Goal: Information Seeking & Learning: Learn about a topic

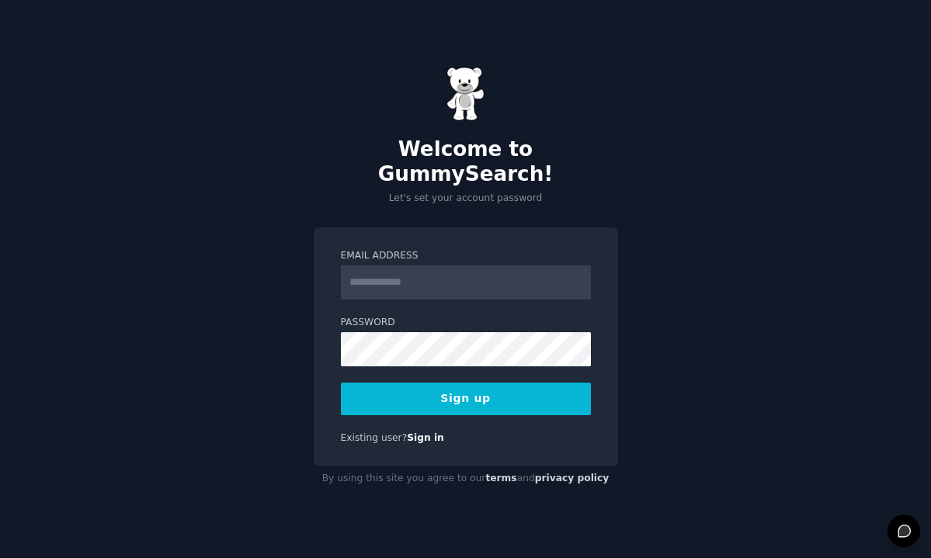
click at [478, 276] on input "Email Address" at bounding box center [466, 283] width 250 height 34
type input "**********"
click at [253, 348] on div "**********" at bounding box center [465, 279] width 931 height 558
click at [228, 372] on div "**********" at bounding box center [465, 279] width 931 height 558
click at [400, 384] on button "Sign up" at bounding box center [466, 399] width 250 height 33
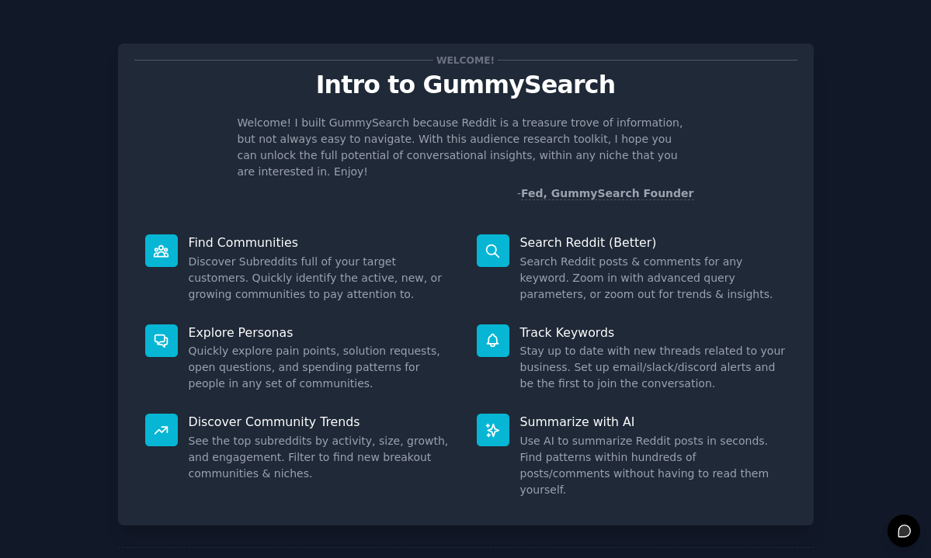
scroll to position [49, 0]
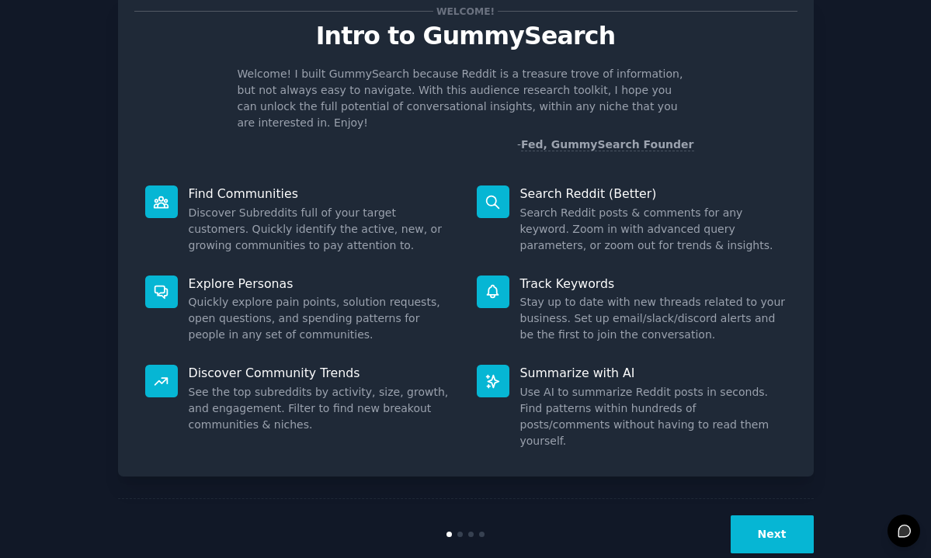
click at [765, 516] on button "Next" at bounding box center [772, 535] width 83 height 38
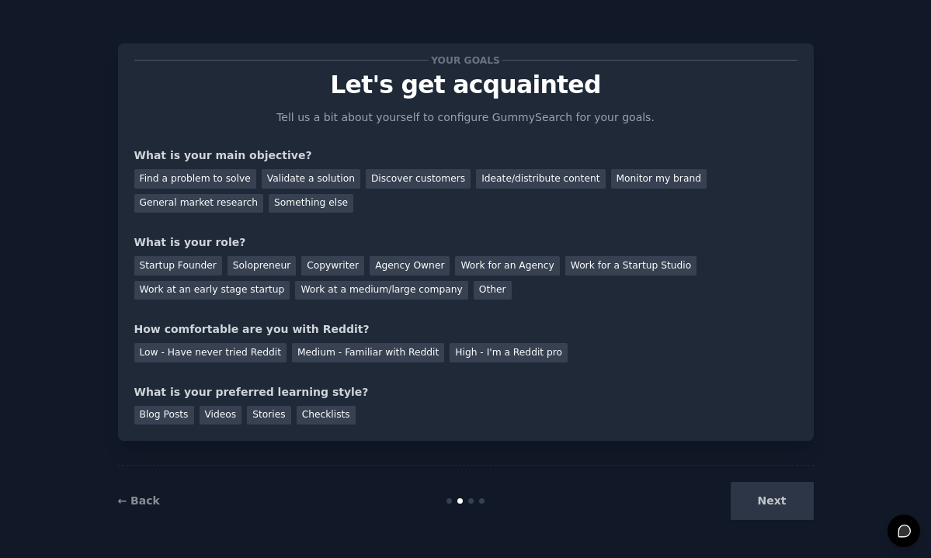
click at [767, 511] on div "Next" at bounding box center [698, 501] width 232 height 38
click at [771, 508] on div "Next" at bounding box center [698, 501] width 232 height 38
click at [758, 491] on div "Next" at bounding box center [698, 501] width 232 height 38
click at [208, 197] on div "General market research" at bounding box center [199, 203] width 130 height 19
click at [480, 287] on div "Other" at bounding box center [493, 290] width 38 height 19
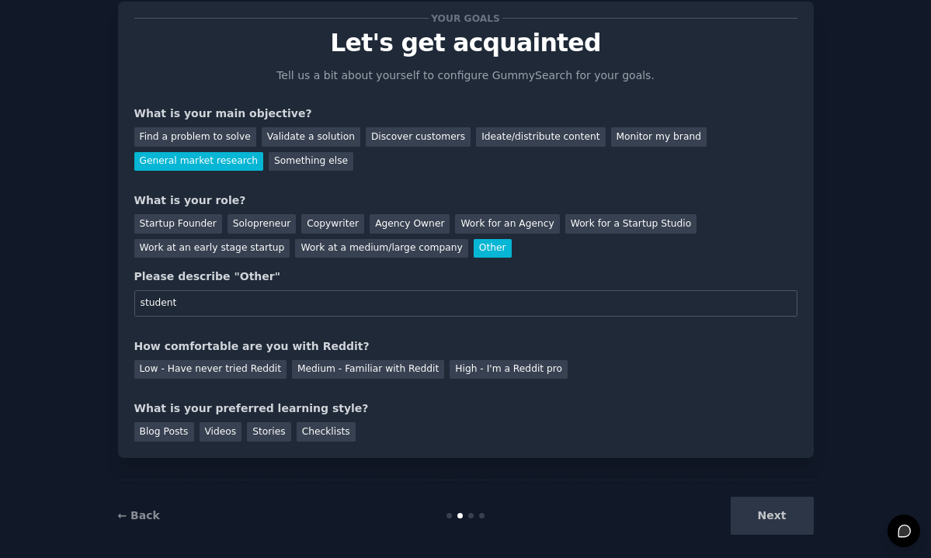
scroll to position [56, 0]
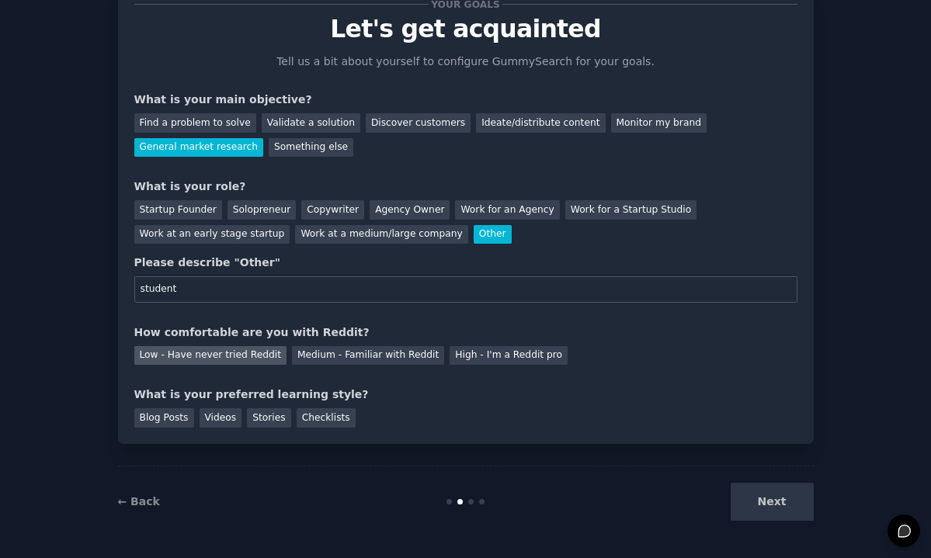
type input "student"
click at [245, 360] on div "Low - Have never tried Reddit" at bounding box center [210, 355] width 152 height 19
click at [301, 419] on div "Checklists" at bounding box center [326, 417] width 59 height 19
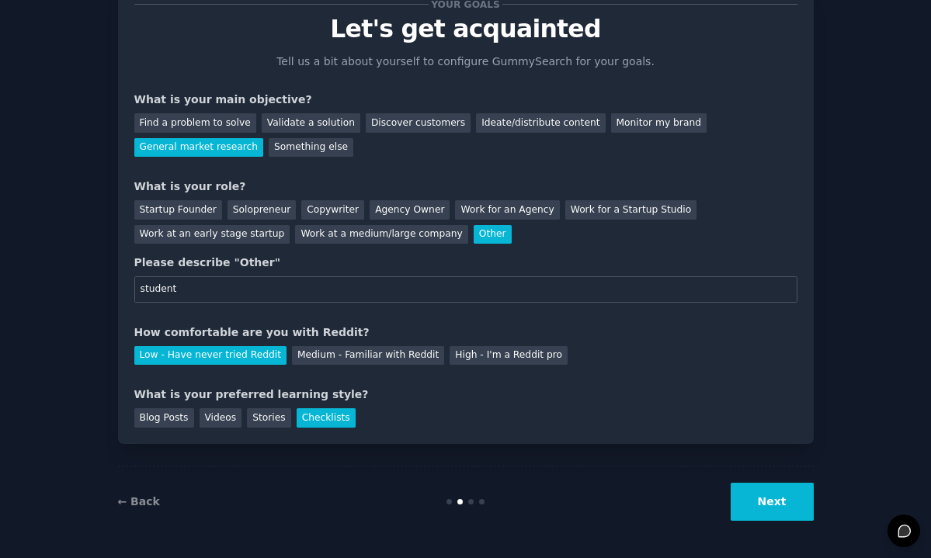
click at [776, 492] on button "Next" at bounding box center [772, 502] width 83 height 38
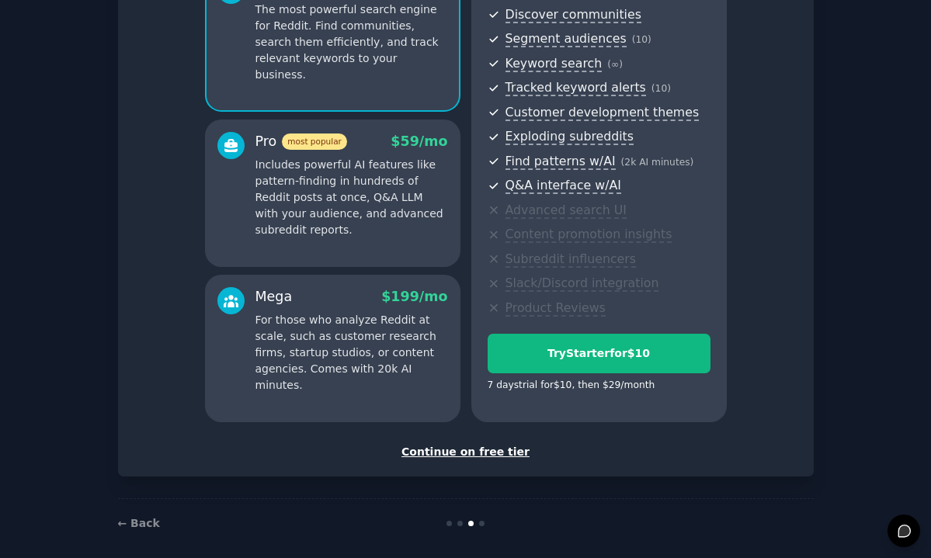
scroll to position [186, 0]
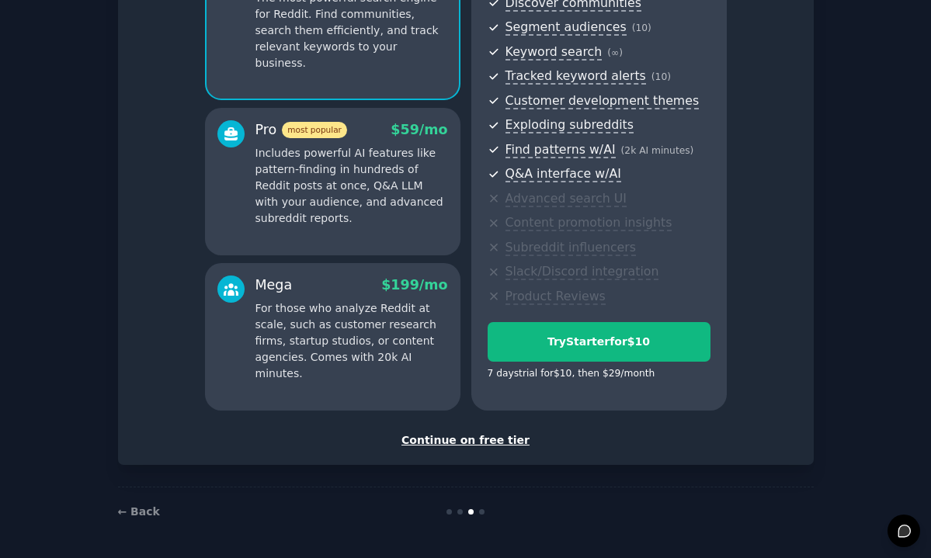
click at [481, 440] on div "Continue on free tier" at bounding box center [465, 441] width 663 height 16
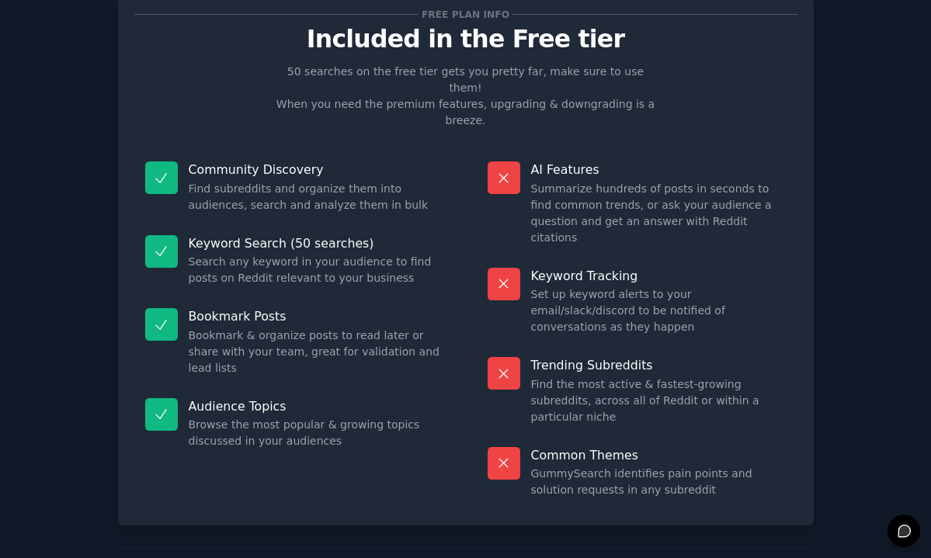
scroll to position [47, 0]
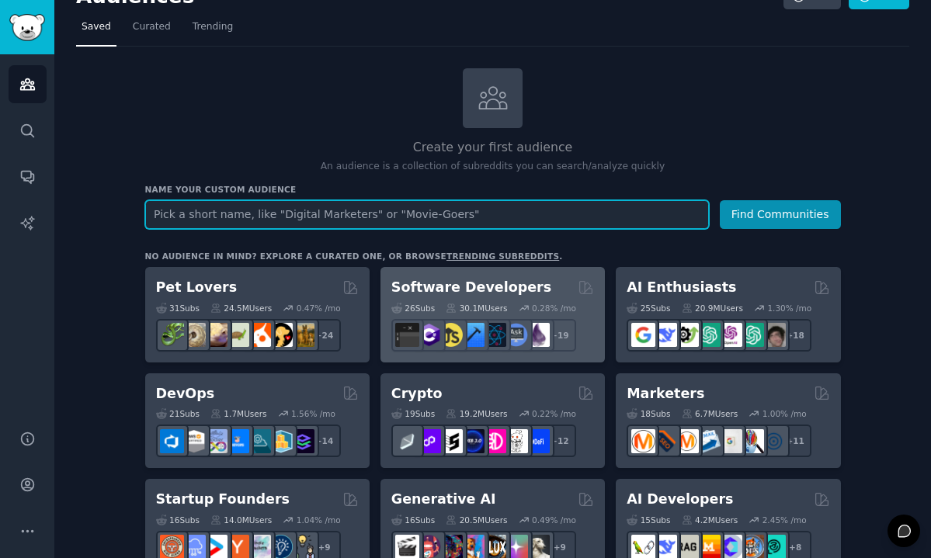
scroll to position [17, 0]
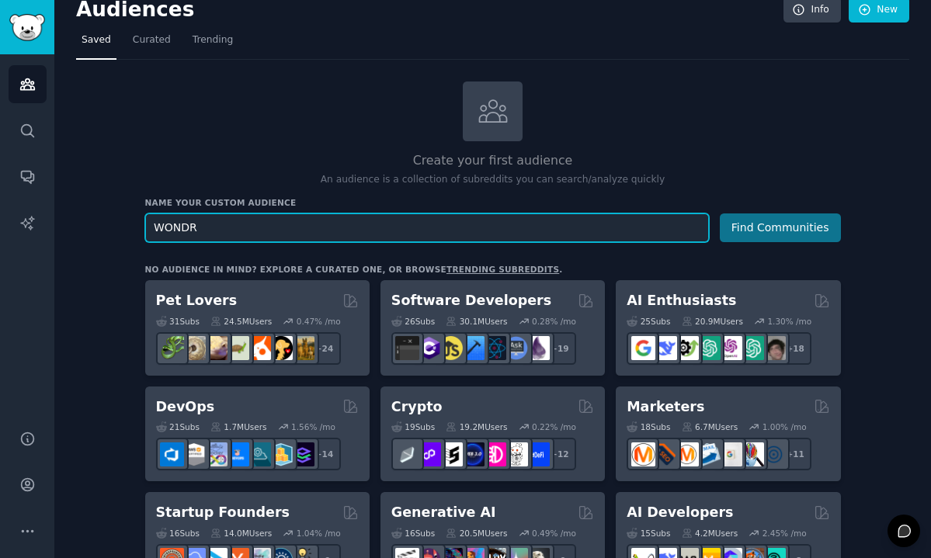
type input "WONDR"
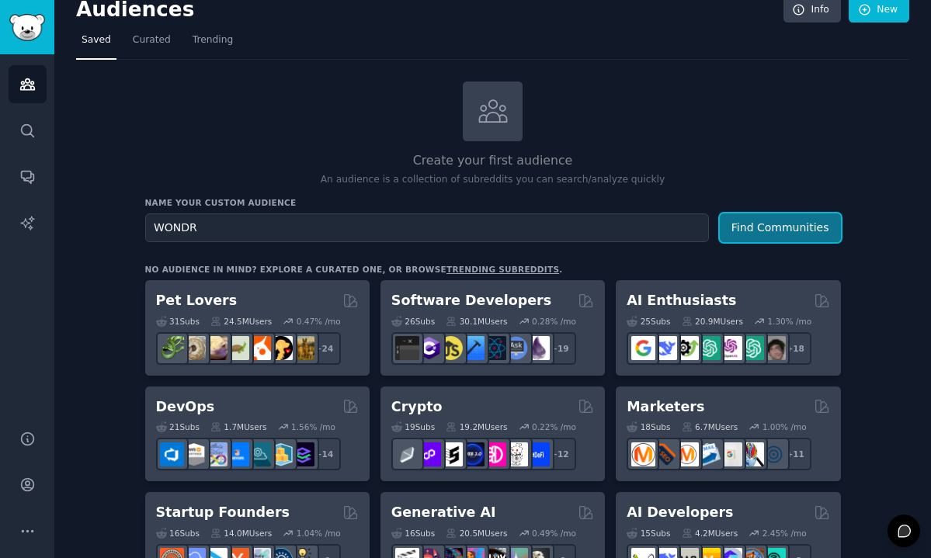
click at [739, 226] on button "Find Communities" at bounding box center [780, 228] width 121 height 29
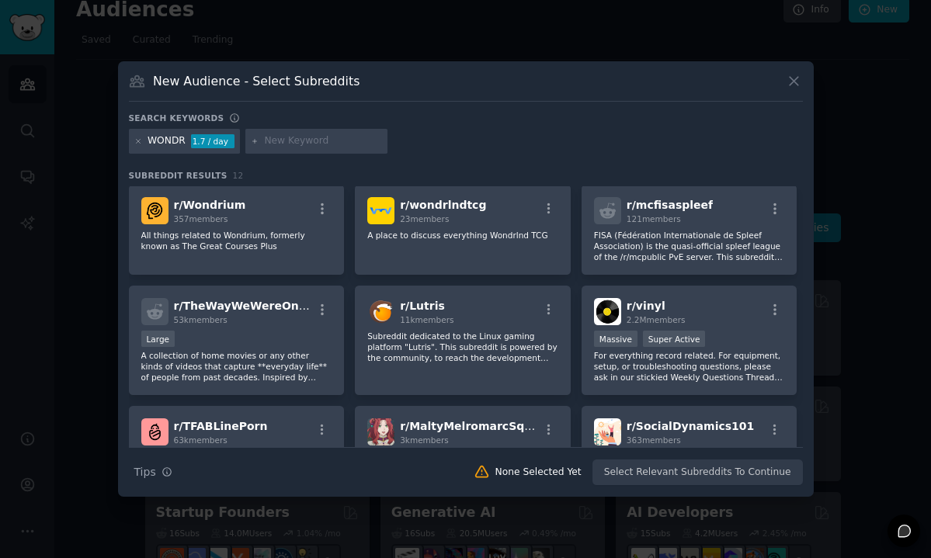
scroll to position [128, 0]
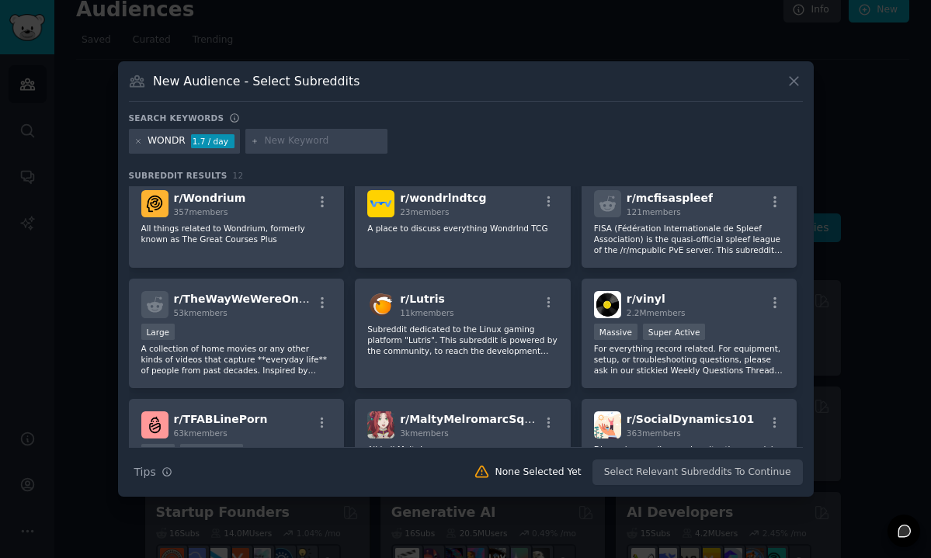
click at [796, 75] on icon at bounding box center [794, 81] width 16 height 16
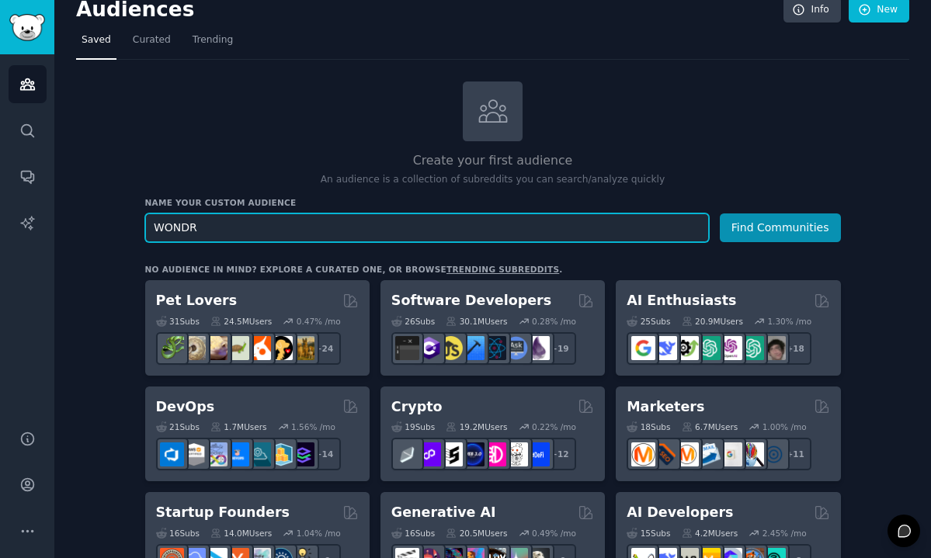
click at [240, 217] on input "WONDR" at bounding box center [427, 228] width 564 height 29
click at [195, 224] on input "WONDR" at bounding box center [427, 228] width 564 height 29
drag, startPoint x: 200, startPoint y: 228, endPoint x: 127, endPoint y: 228, distance: 73.0
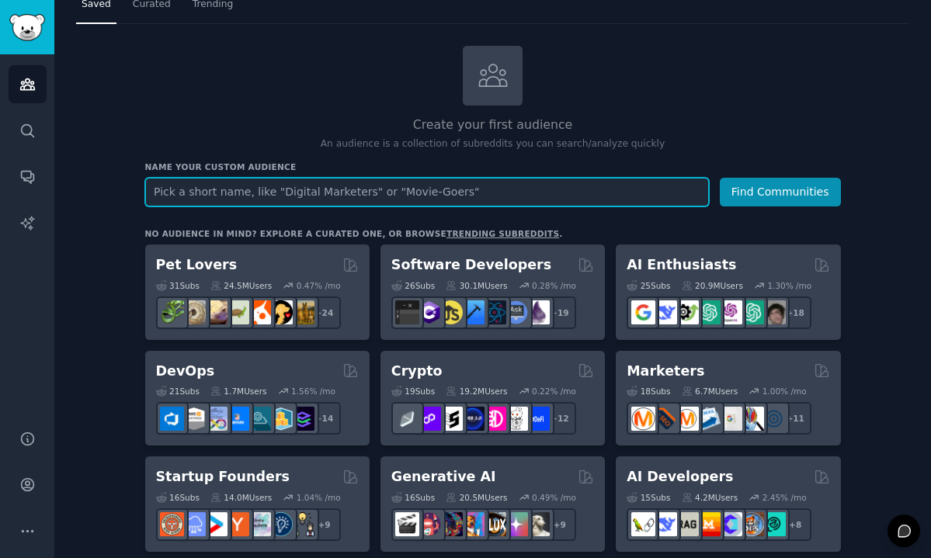
scroll to position [54, 0]
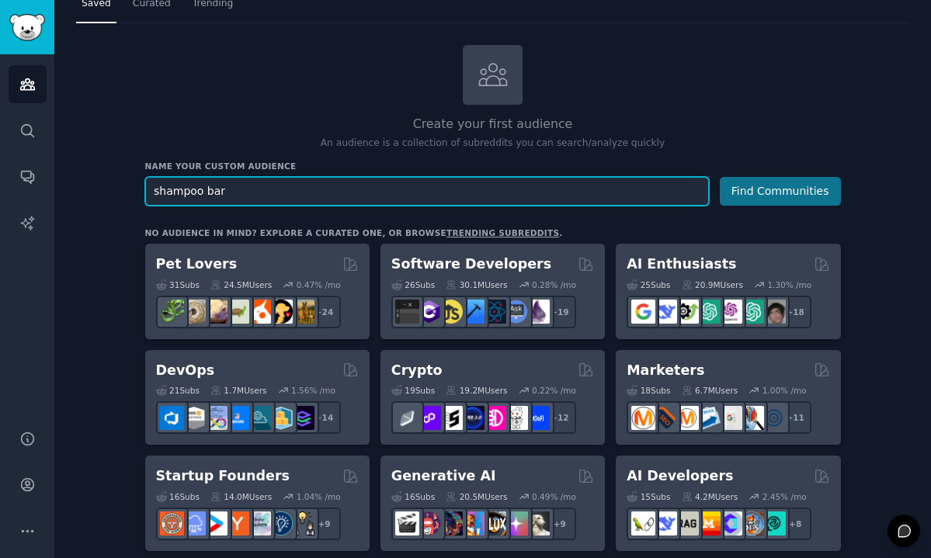
type input "shampoo bar"
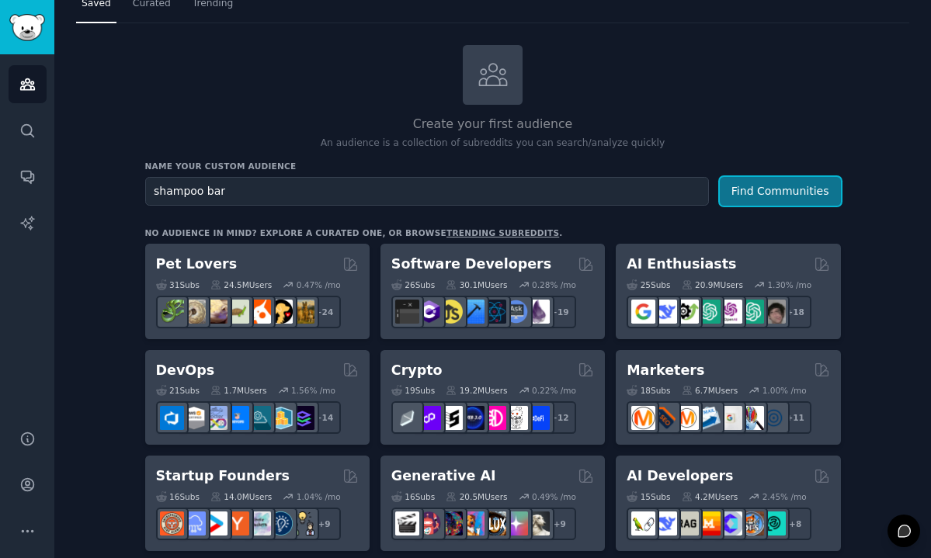
click at [777, 195] on button "Find Communities" at bounding box center [780, 191] width 121 height 29
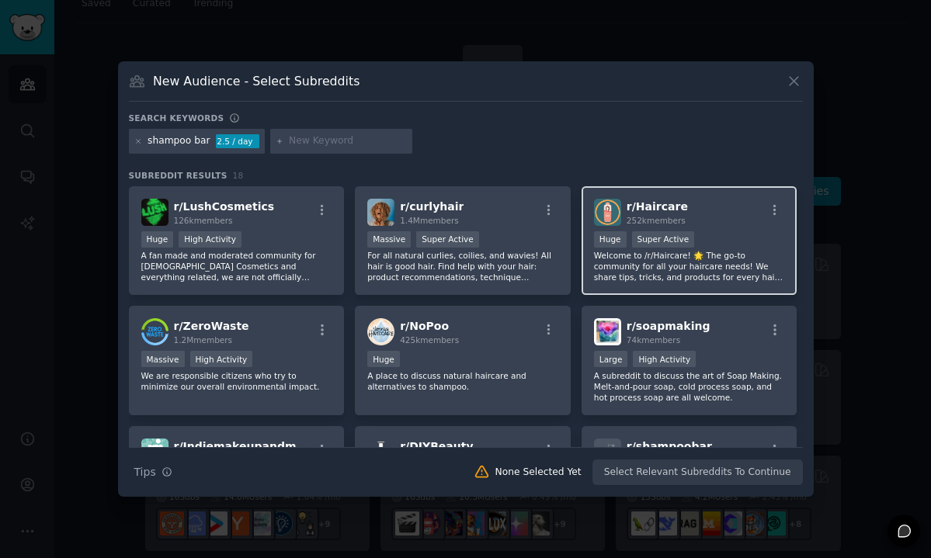
click at [680, 222] on span "252k members" at bounding box center [656, 220] width 59 height 9
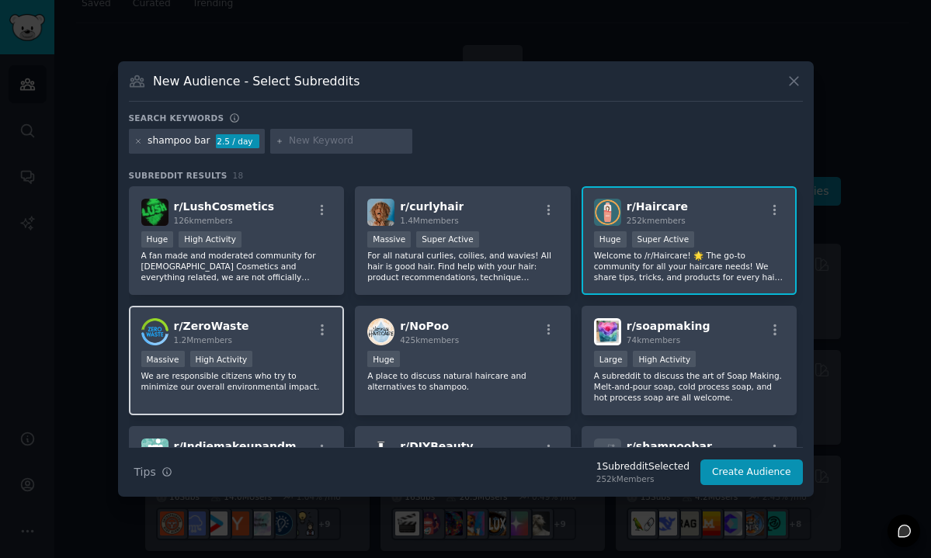
click at [241, 341] on div "r/ ZeroWaste 1.2M members" at bounding box center [236, 331] width 191 height 27
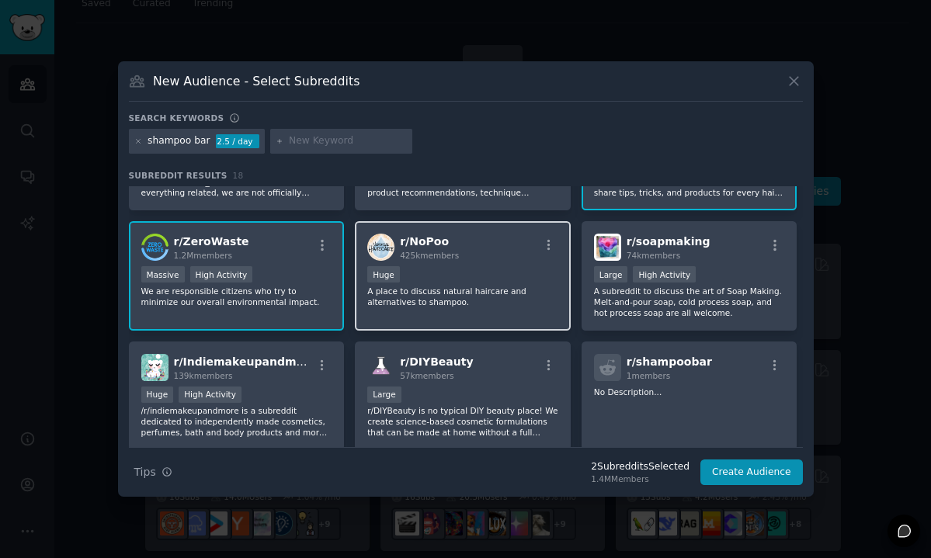
scroll to position [86, 0]
click at [477, 288] on p "A place to discuss natural haircare and alternatives to shampoo." at bounding box center [462, 295] width 191 height 22
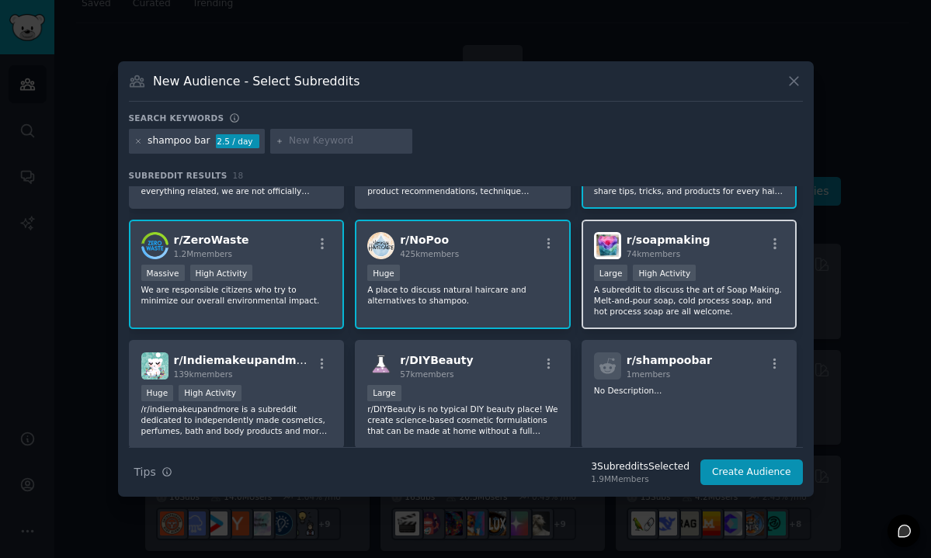
click at [700, 307] on p "A subreddit to discuss the art of Soap Making. Melt-and-pour soap, cold process…" at bounding box center [689, 300] width 191 height 33
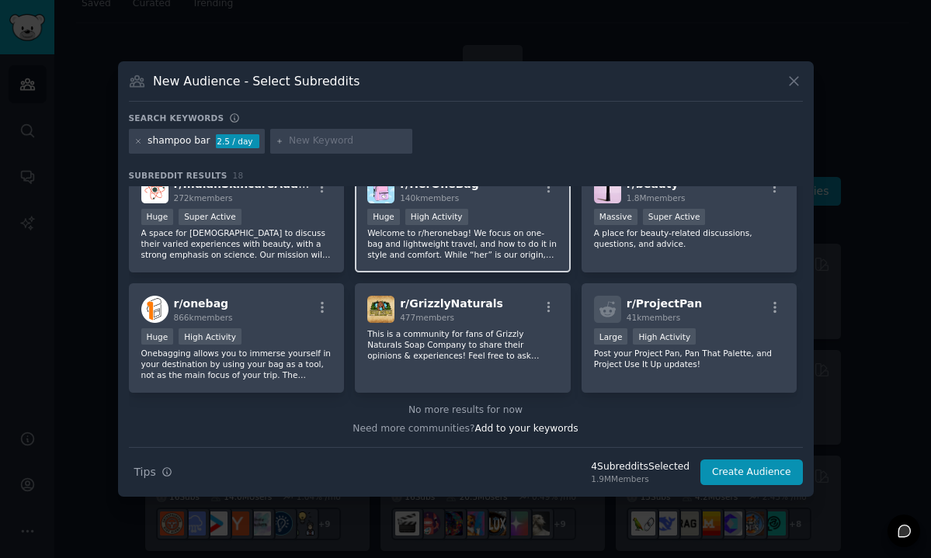
scroll to position [0, 0]
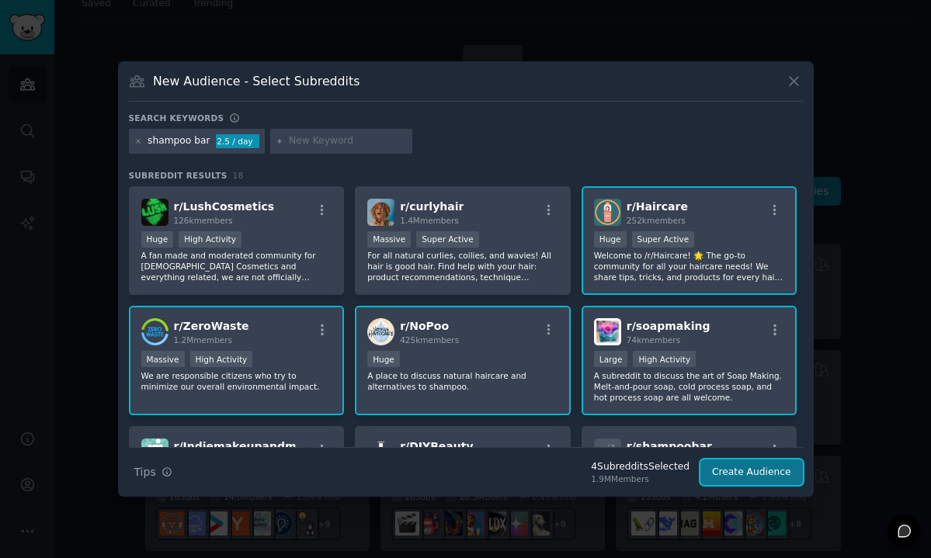
click at [729, 467] on button "Create Audience" at bounding box center [751, 473] width 102 height 26
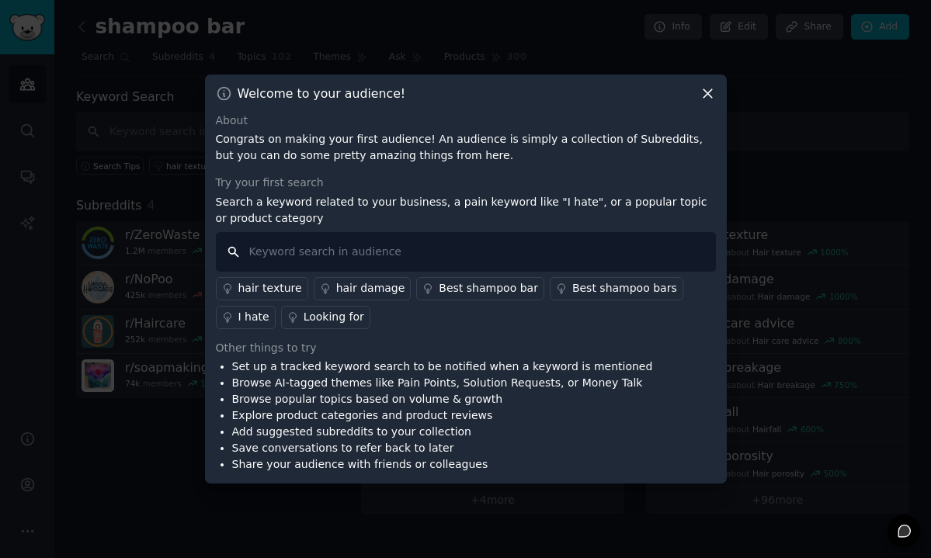
click at [536, 245] on input "text" at bounding box center [466, 252] width 500 height 40
type input "i hate"
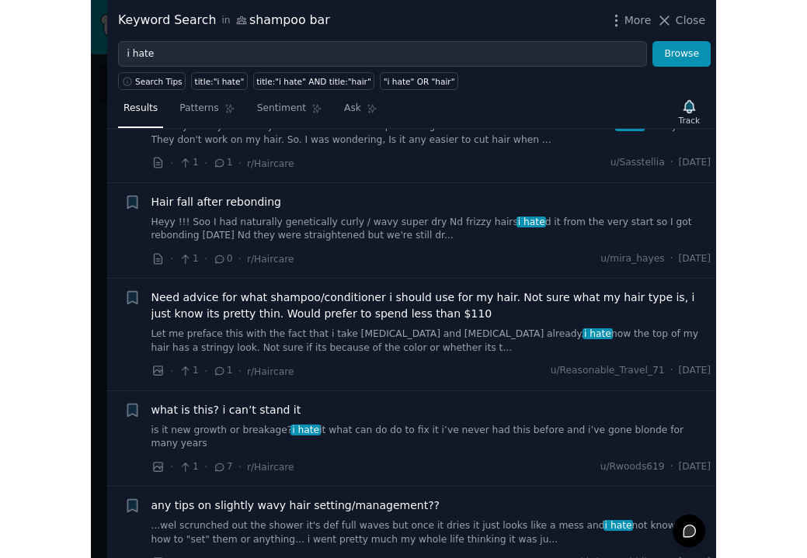
scroll to position [1140, 0]
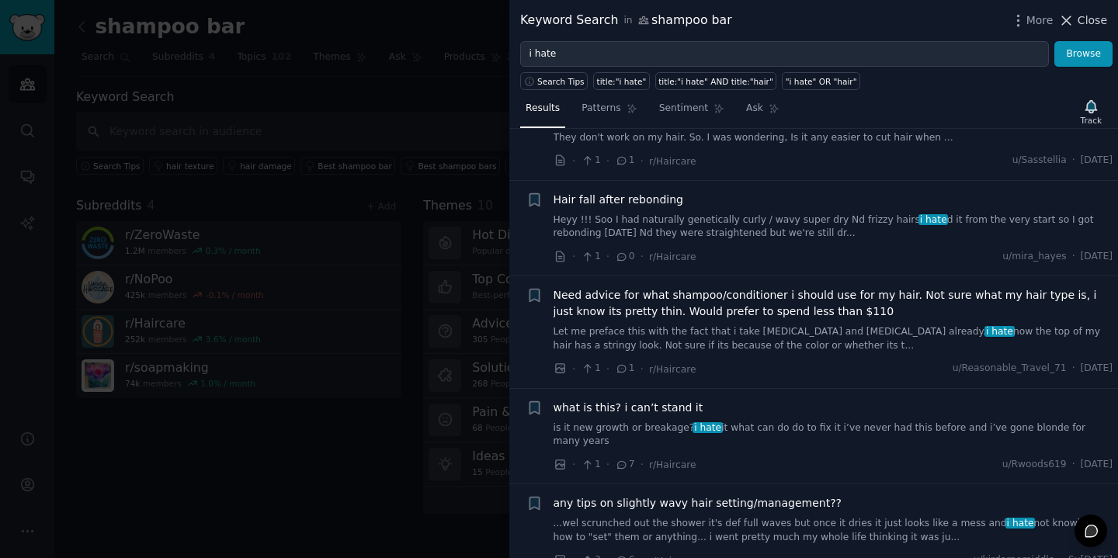
click at [930, 23] on icon at bounding box center [1066, 20] width 16 height 16
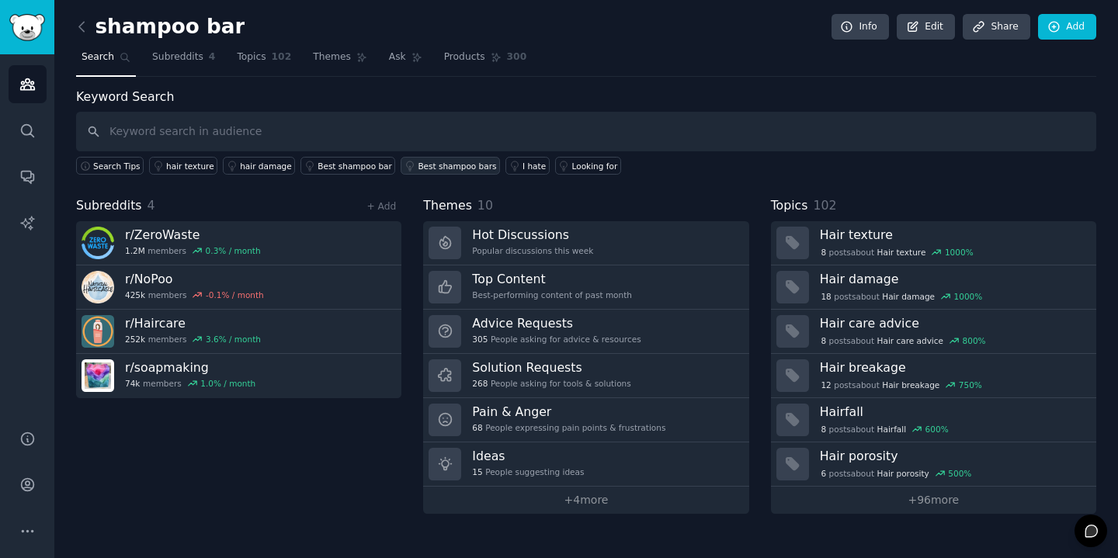
click at [440, 163] on div "Best shampoo bars" at bounding box center [457, 166] width 78 height 11
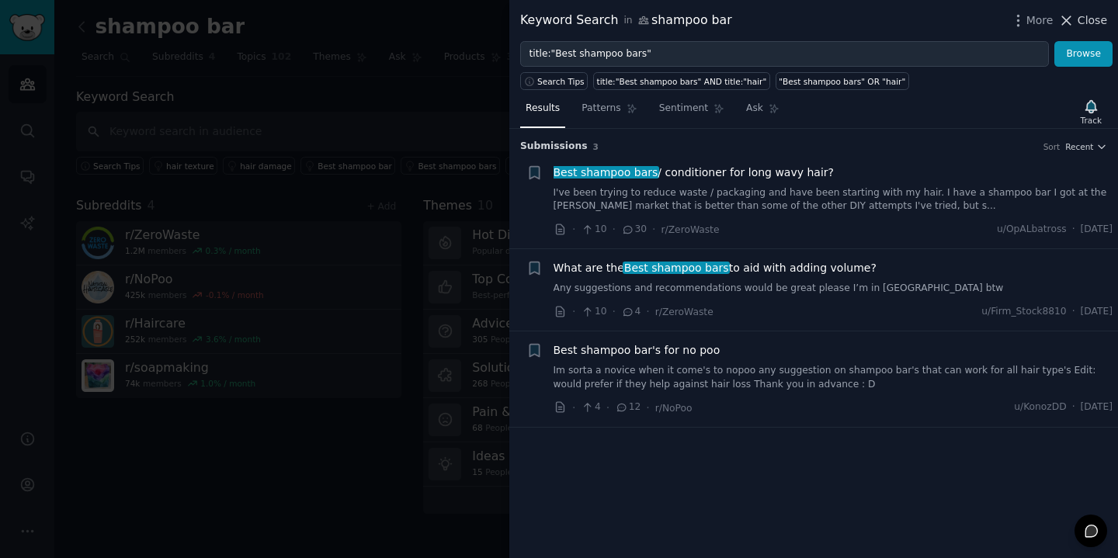
click at [930, 23] on span "Close" at bounding box center [1093, 20] width 30 height 16
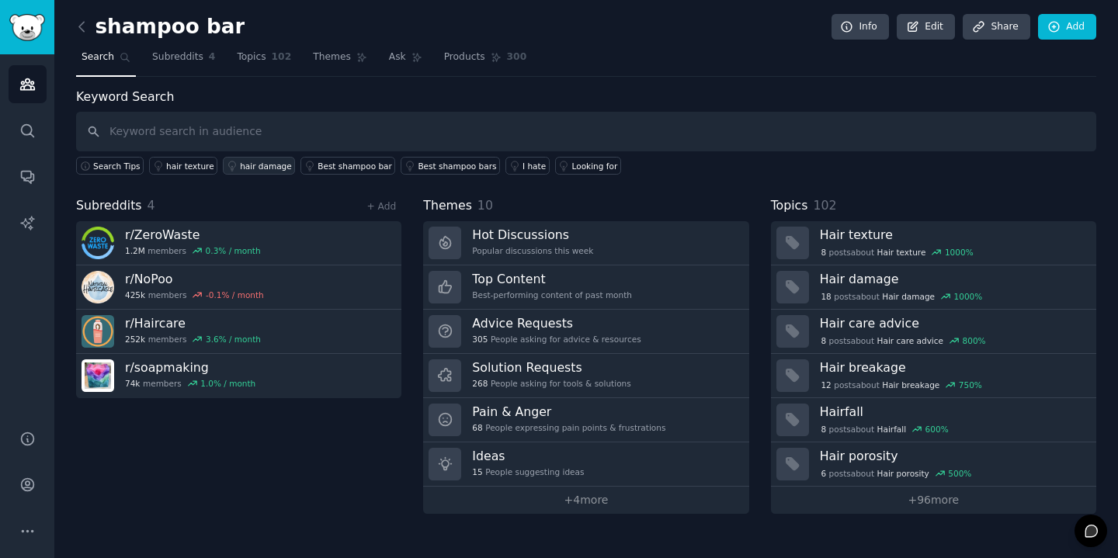
click at [254, 164] on div "hair damage" at bounding box center [266, 166] width 52 height 11
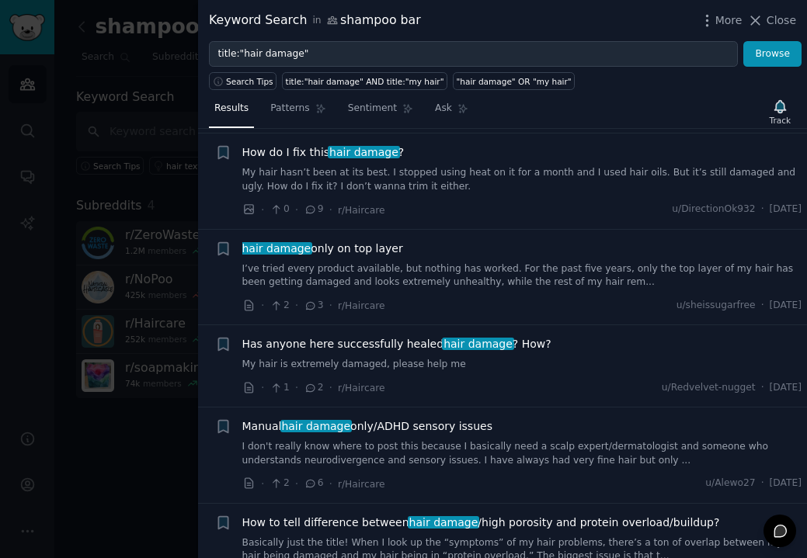
scroll to position [707, 0]
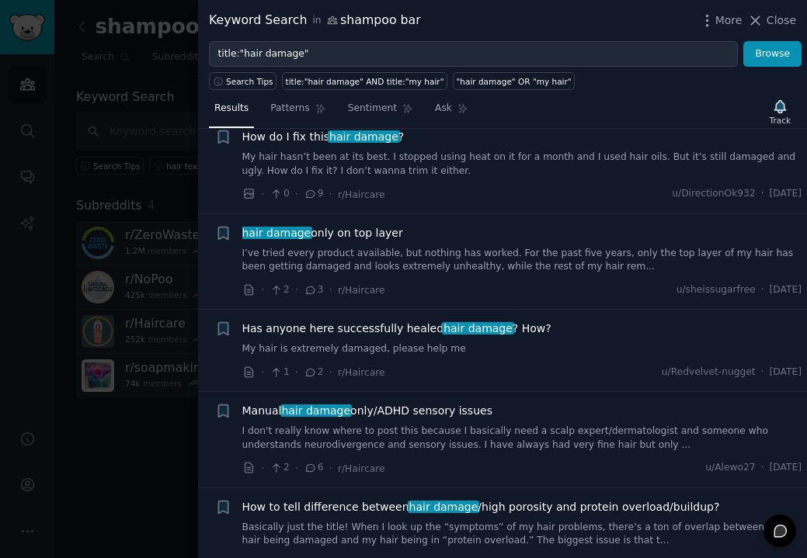
click at [134, 301] on div at bounding box center [403, 279] width 807 height 558
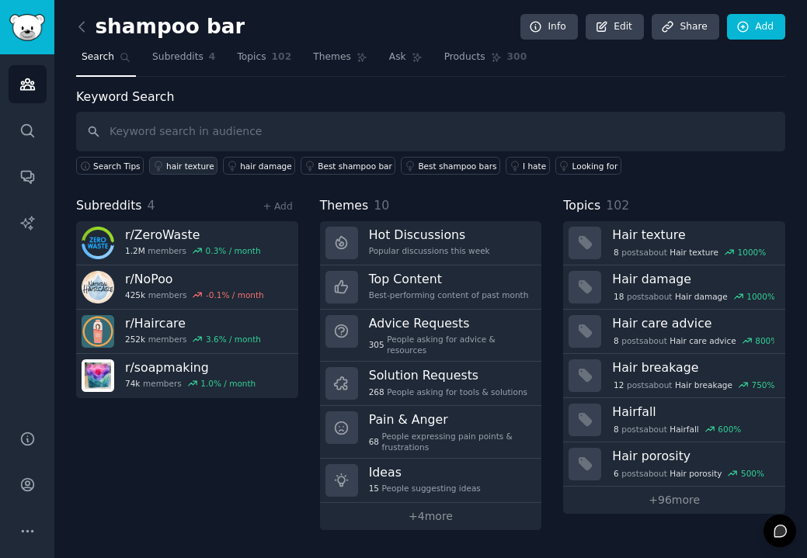
click at [166, 165] on div "hair texture" at bounding box center [190, 166] width 48 height 11
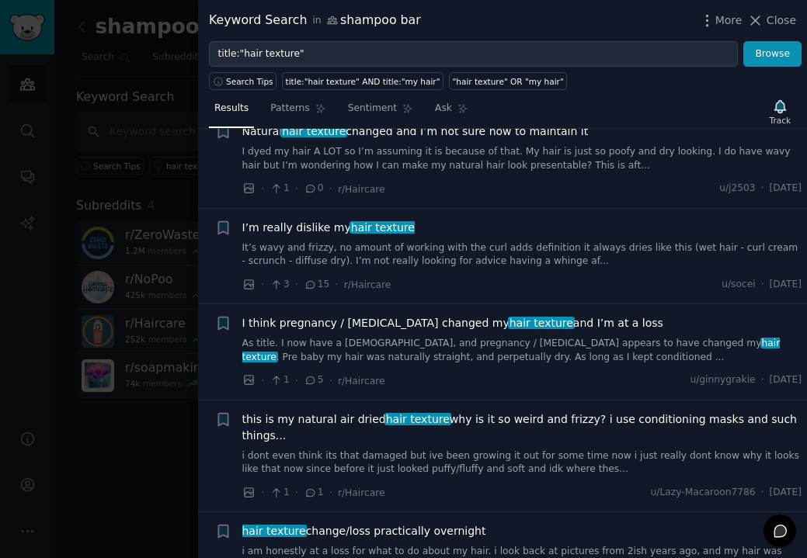
scroll to position [1097, 0]
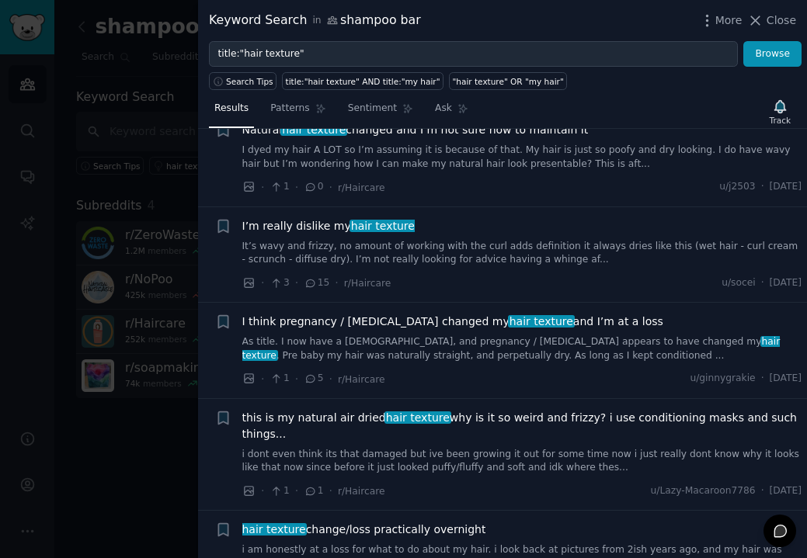
click at [143, 281] on div at bounding box center [403, 279] width 807 height 558
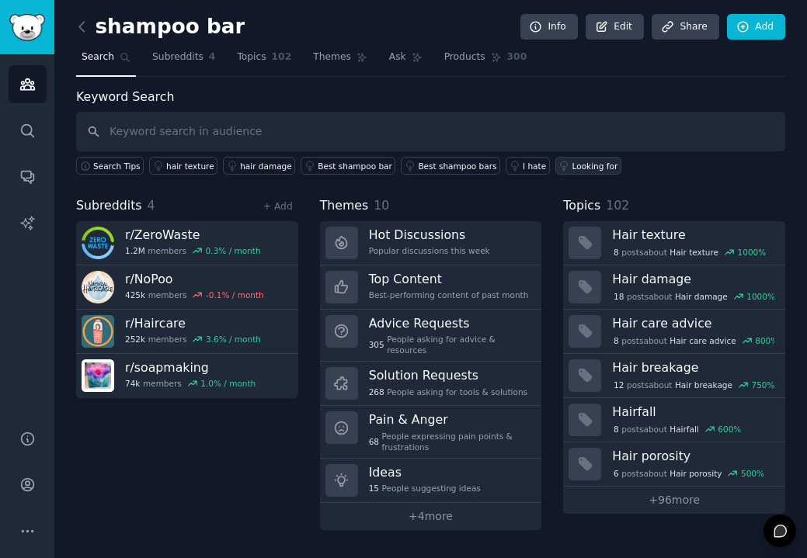
click at [580, 168] on div "Looking for" at bounding box center [595, 166] width 46 height 11
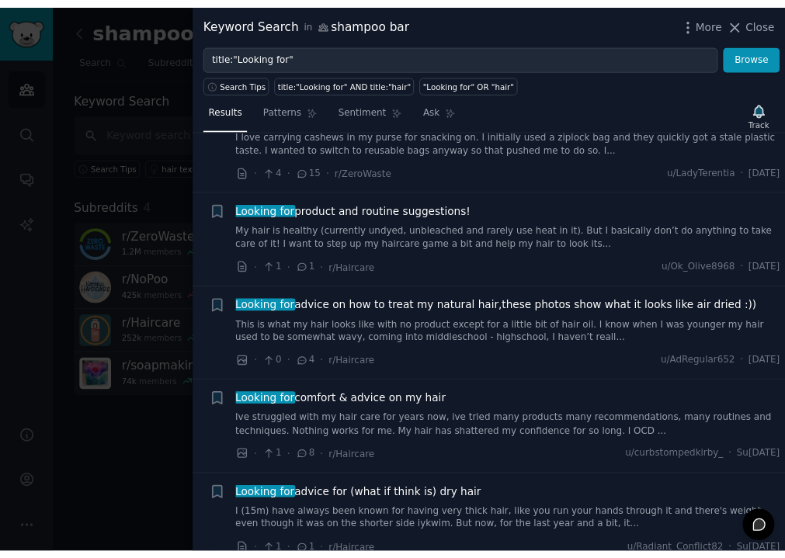
scroll to position [827, 0]
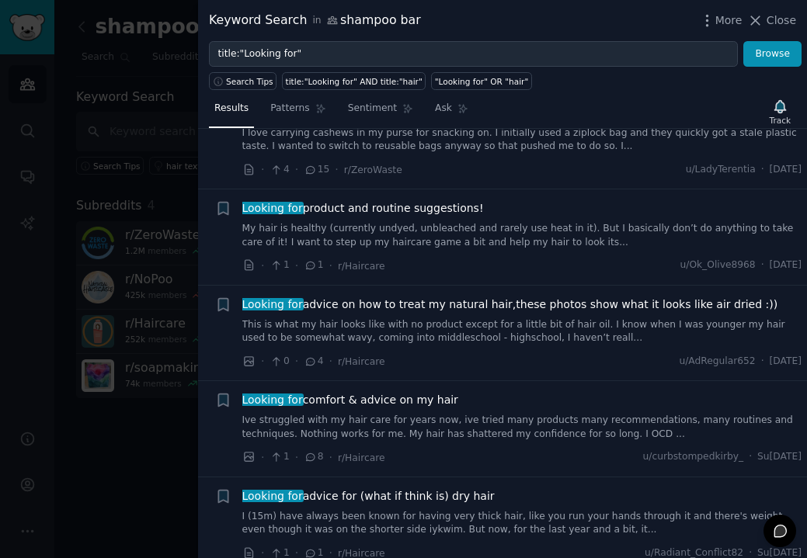
click at [148, 403] on div at bounding box center [403, 279] width 807 height 558
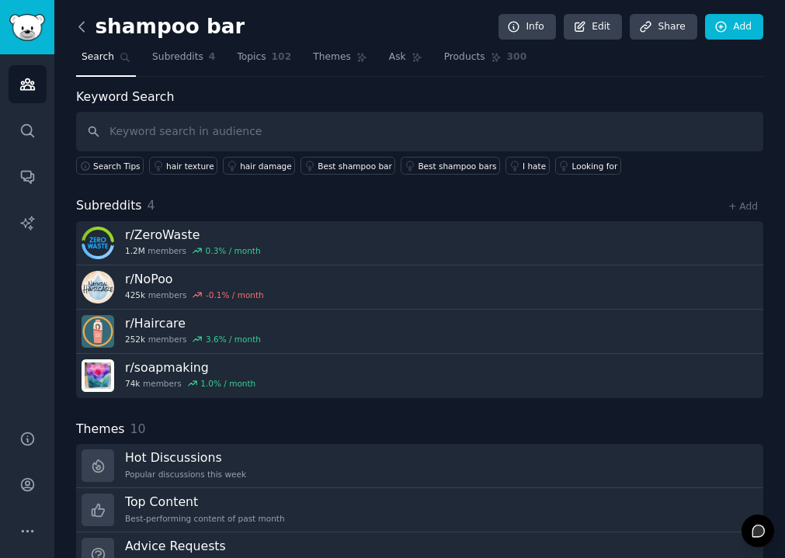
click at [88, 26] on icon at bounding box center [82, 27] width 16 height 16
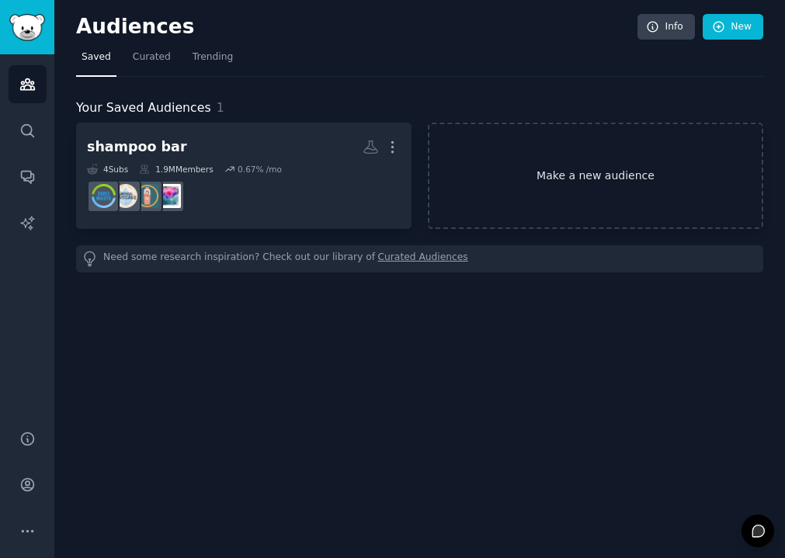
click at [517, 166] on link "Make a new audience" at bounding box center [595, 176] width 335 height 106
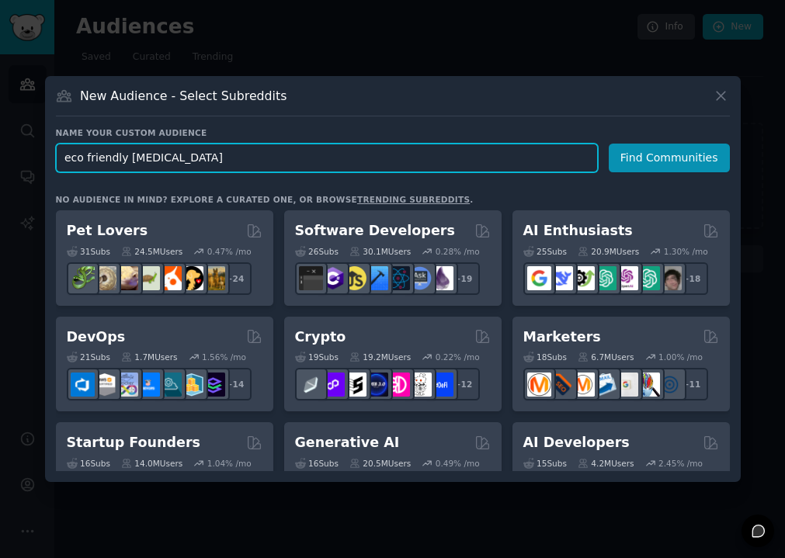
click at [149, 161] on input "eco friendly [MEDICAL_DATA]" at bounding box center [327, 158] width 542 height 29
type input "eco friendly skincare"
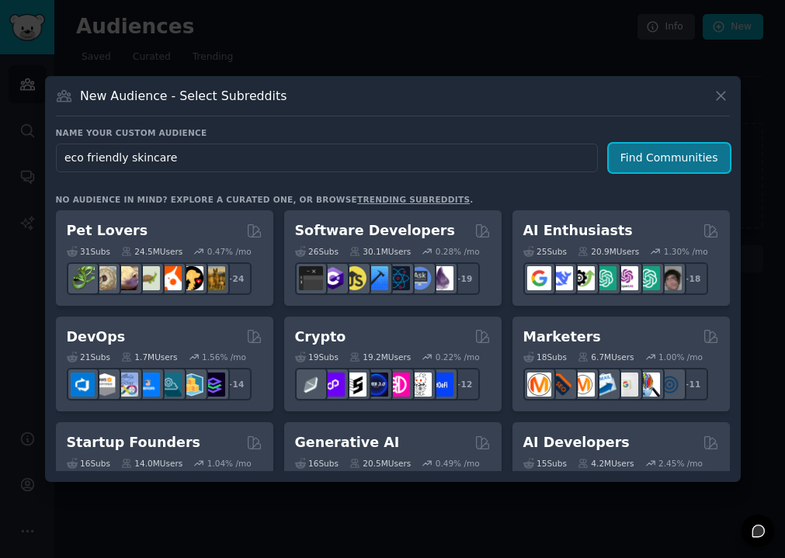
click at [642, 165] on button "Find Communities" at bounding box center [669, 158] width 121 height 29
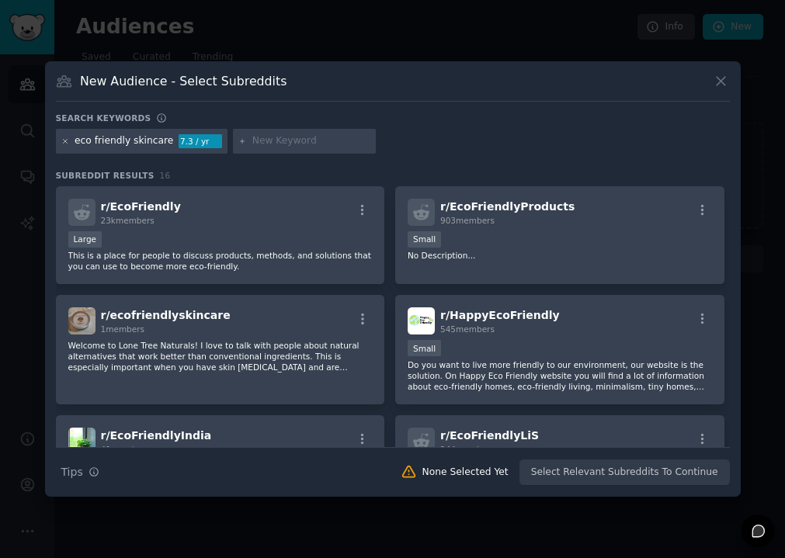
click at [63, 141] on icon at bounding box center [65, 141] width 9 height 9
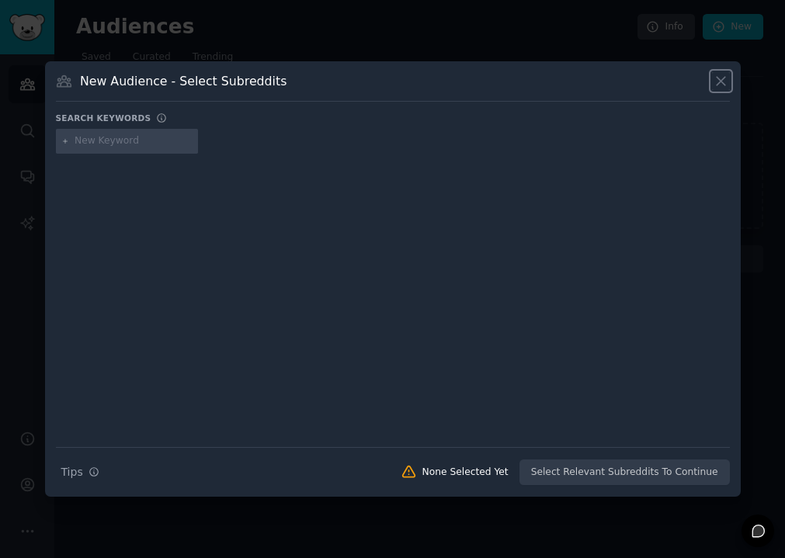
click at [725, 82] on icon at bounding box center [721, 81] width 16 height 16
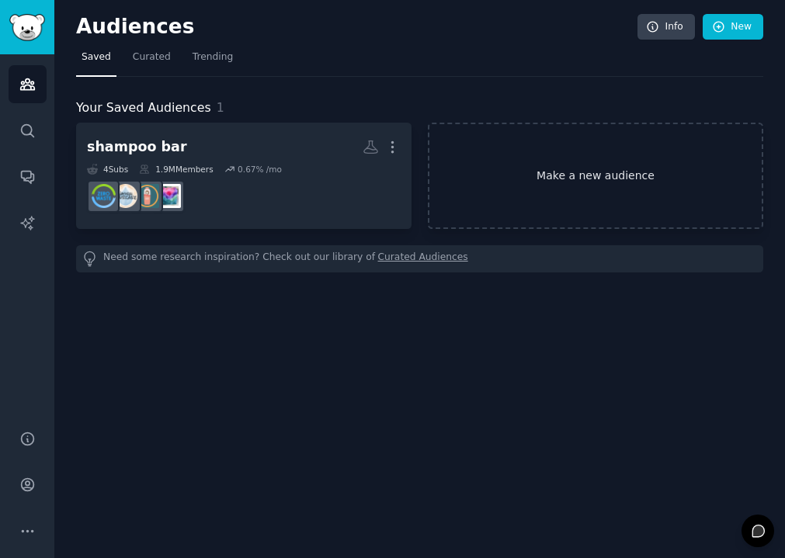
click at [554, 180] on link "Make a new audience" at bounding box center [595, 176] width 335 height 106
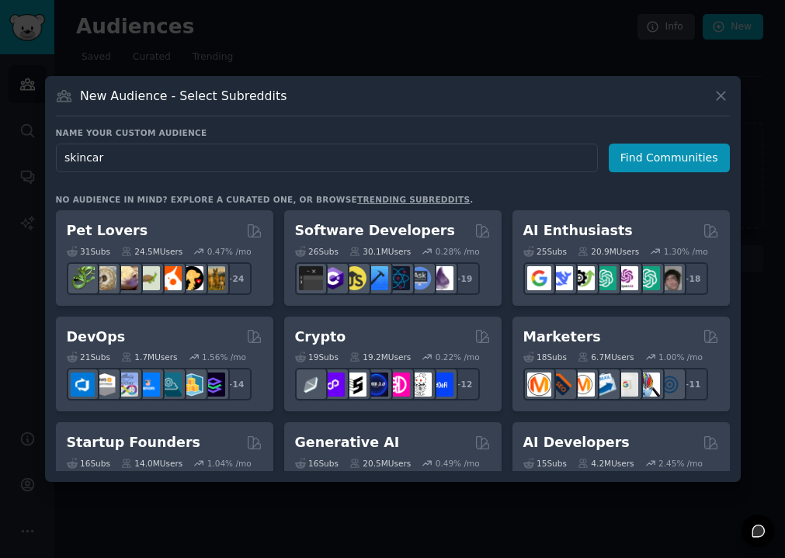
type input "skincare"
click at [670, 169] on button "Find Communities" at bounding box center [669, 158] width 121 height 29
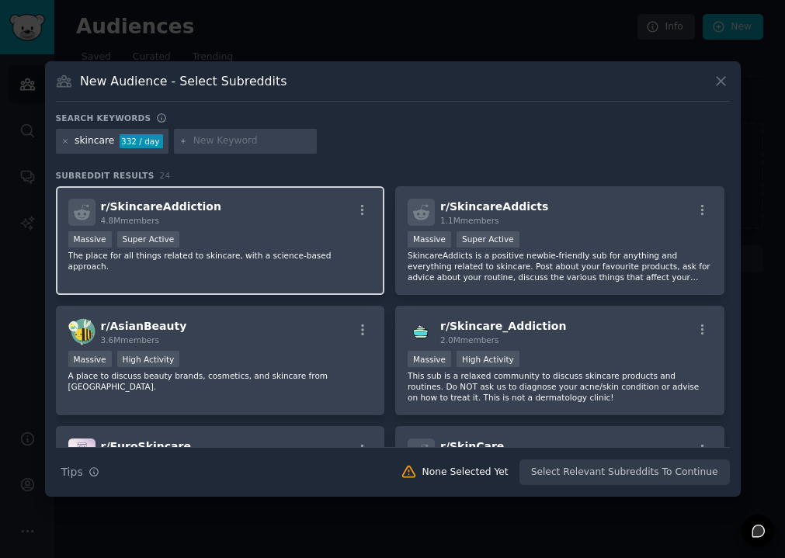
click at [261, 252] on p "The place for all things related to skincare, with a science-based approach." at bounding box center [220, 261] width 304 height 22
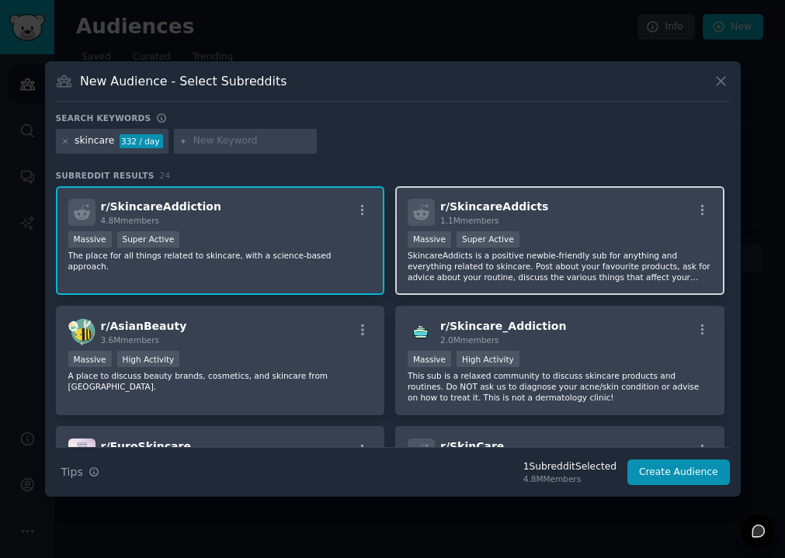
click at [462, 275] on p "SkincareAddicts is a positive newbie-friendly sub for anything and everything r…" at bounding box center [560, 266] width 304 height 33
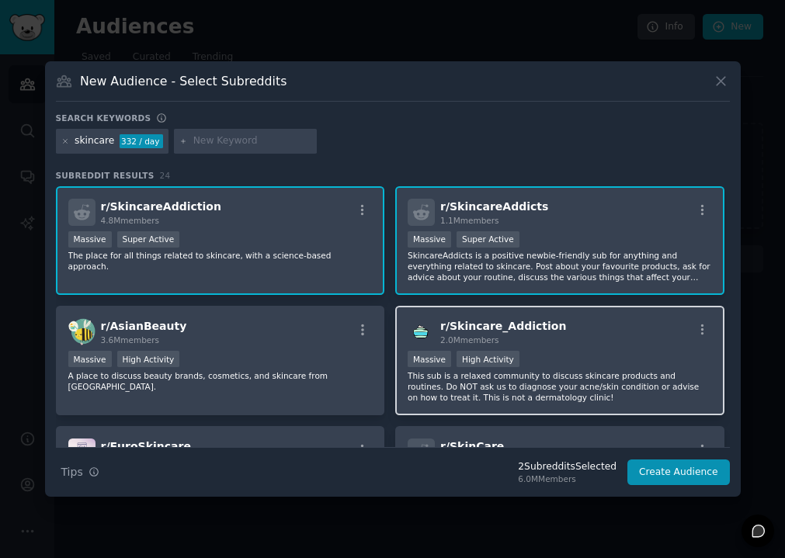
click at [462, 337] on span "2.0M members" at bounding box center [469, 339] width 59 height 9
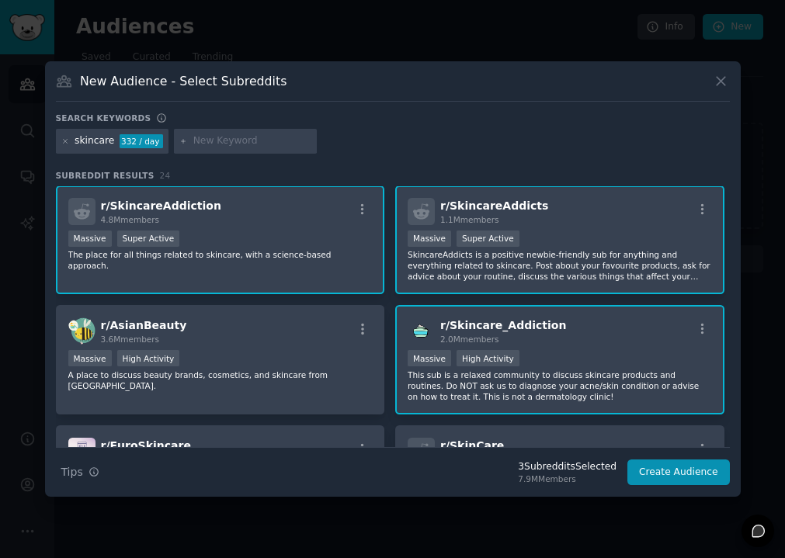
scroll to position [3, 0]
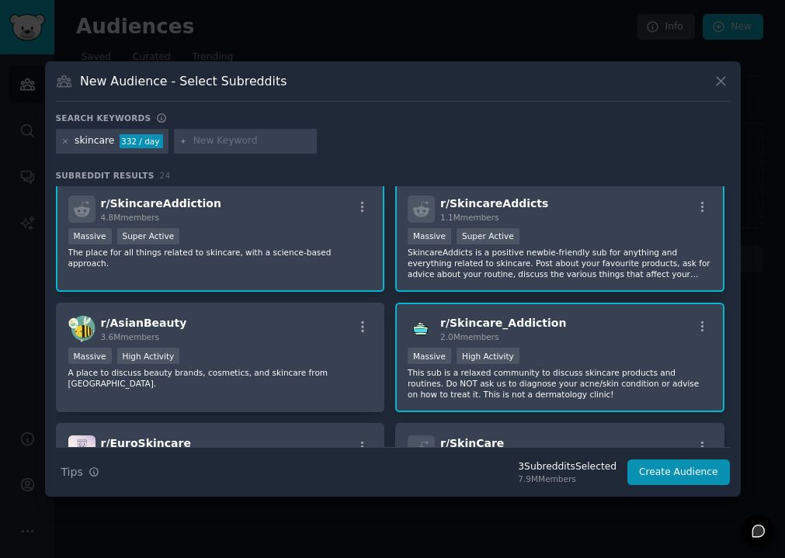
click at [465, 303] on div "r/ Skincare_Addiction 2.0M members >= 80th percentile for submissions / day Mas…" at bounding box center [559, 357] width 329 height 109
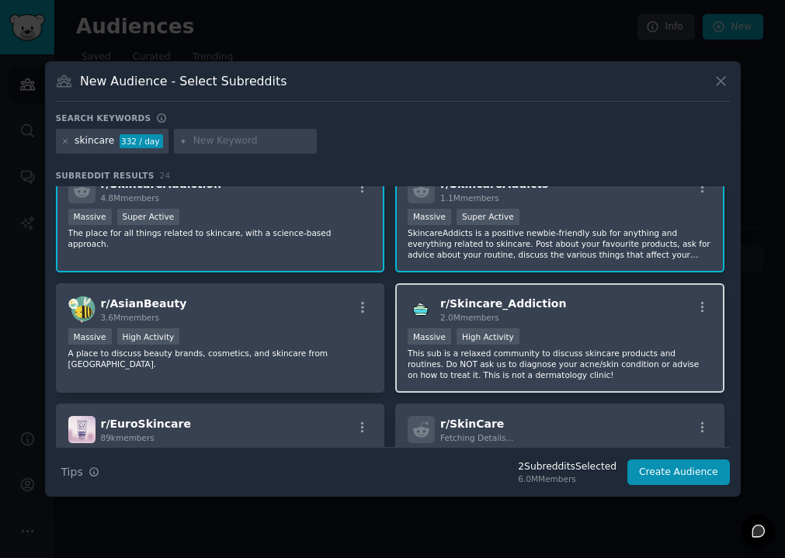
scroll to position [0, 0]
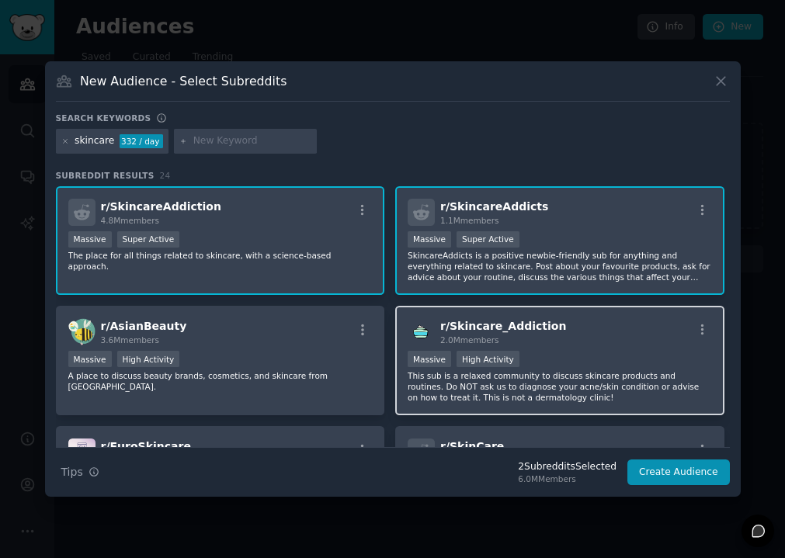
click at [616, 336] on div "r/ Skincare_Addiction 2.0M members" at bounding box center [560, 331] width 304 height 27
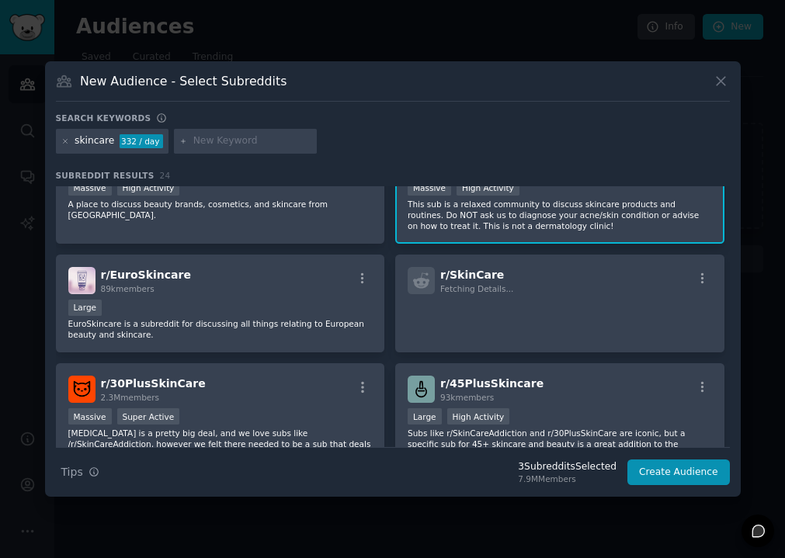
scroll to position [165, 0]
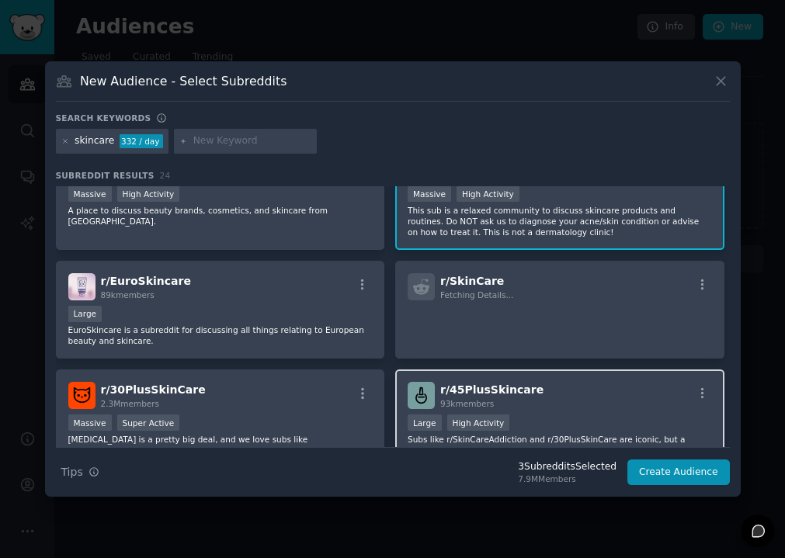
click at [452, 390] on span "r/ 45PlusSkincare" at bounding box center [491, 390] width 103 height 12
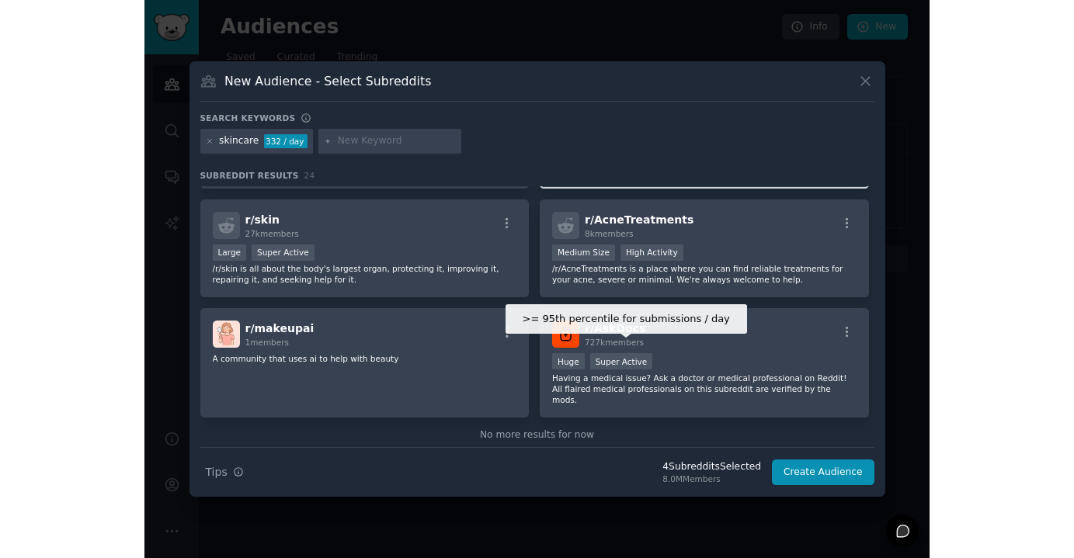
scroll to position [1168, 0]
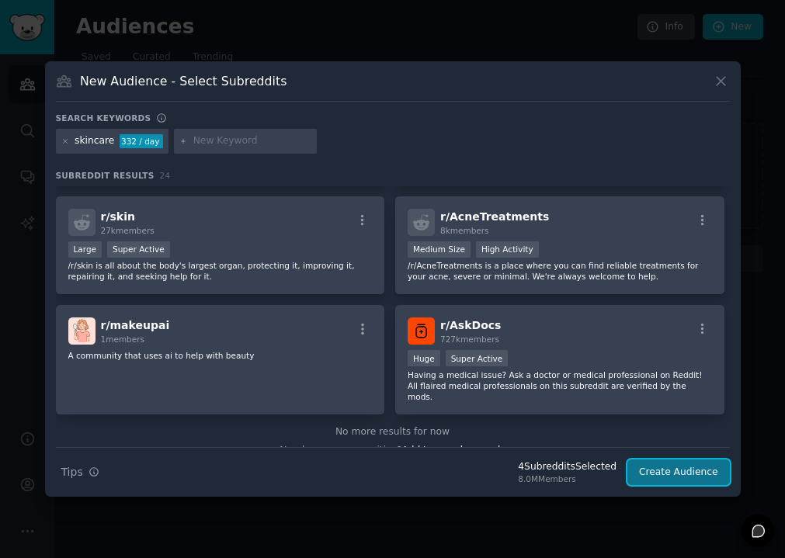
click at [684, 473] on button "Create Audience" at bounding box center [678, 473] width 102 height 26
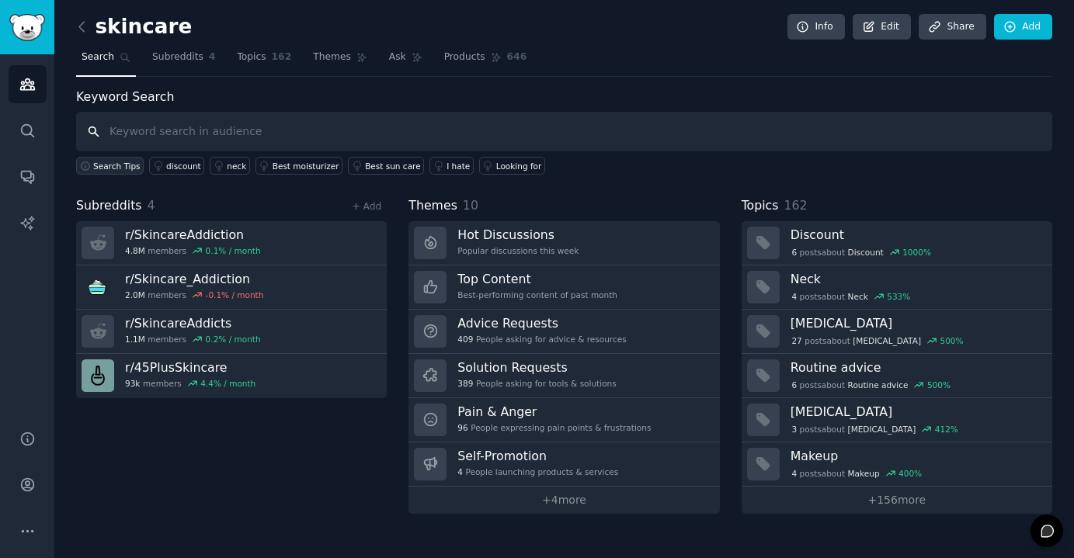
click at [126, 162] on span "Search Tips" at bounding box center [116, 166] width 47 height 11
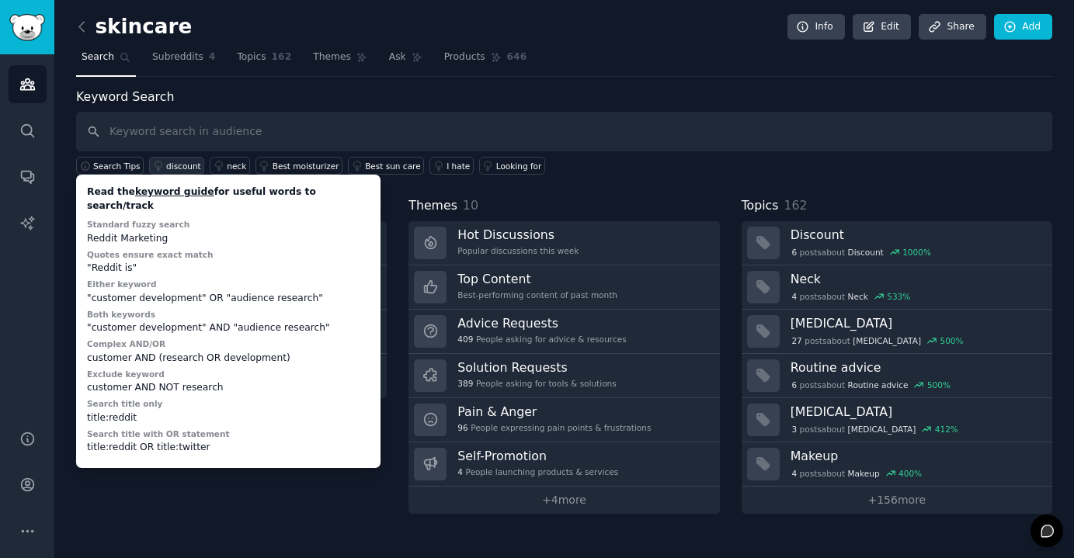
click at [186, 164] on div "discount" at bounding box center [183, 166] width 35 height 11
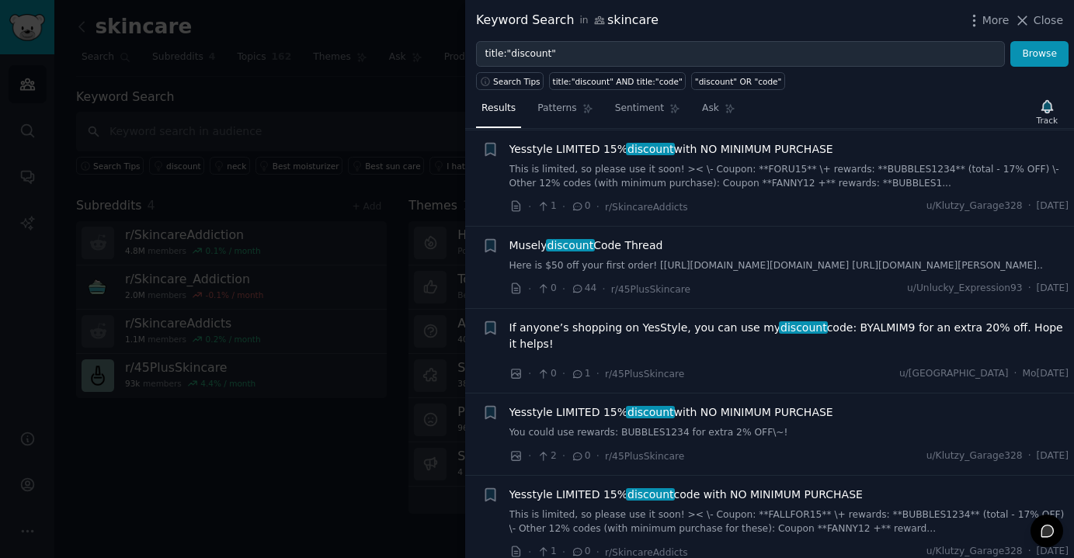
scroll to position [555, 0]
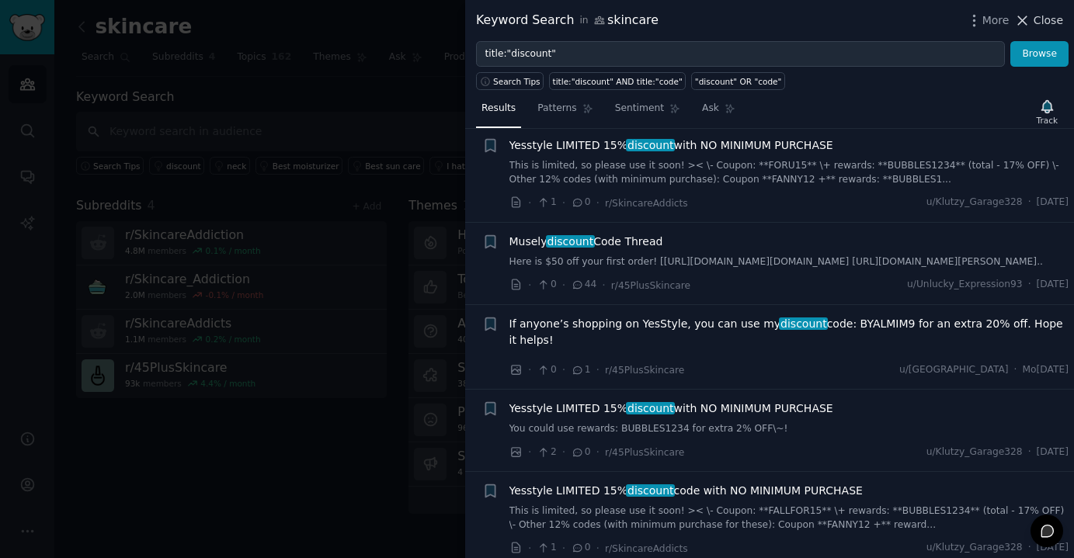
click at [930, 26] on span "Close" at bounding box center [1049, 20] width 30 height 16
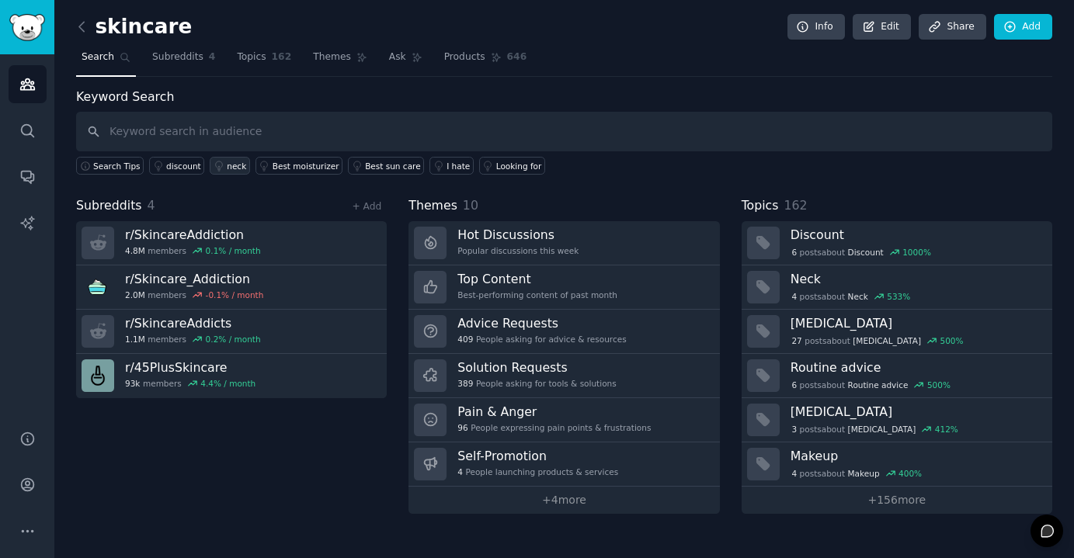
click at [221, 170] on icon at bounding box center [219, 166] width 11 height 11
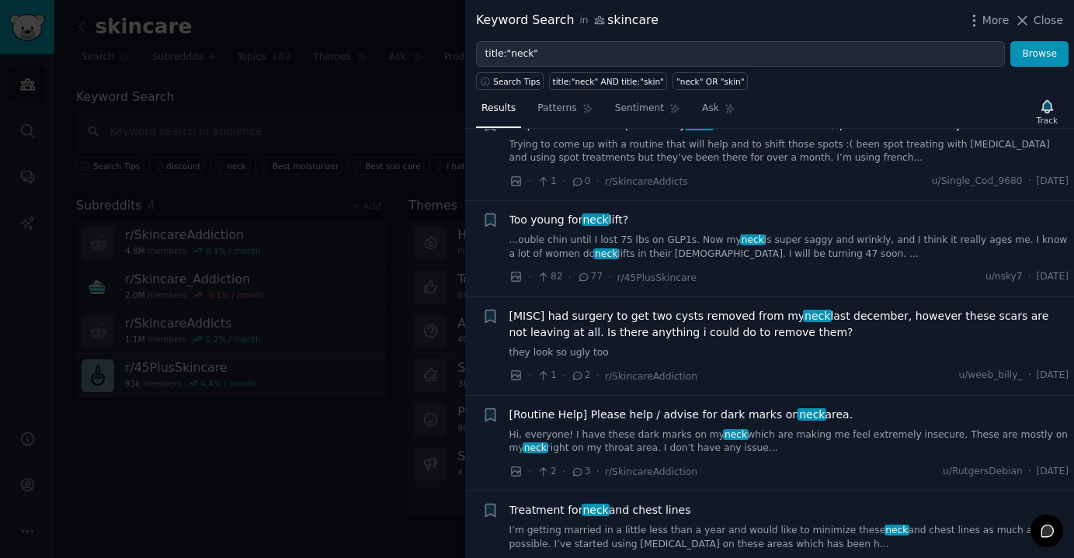
scroll to position [407, 0]
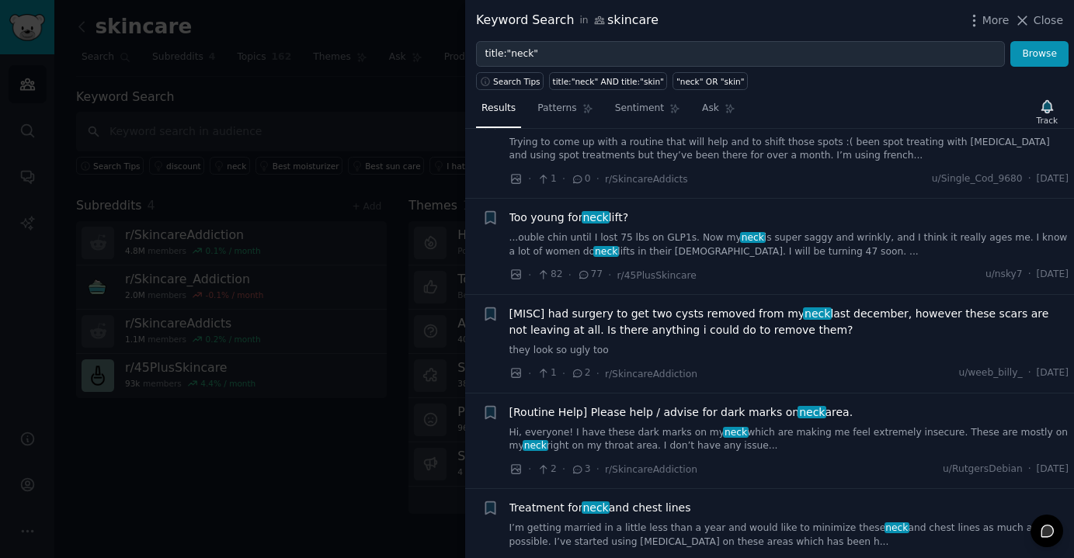
click at [361, 289] on div at bounding box center [537, 279] width 1074 height 558
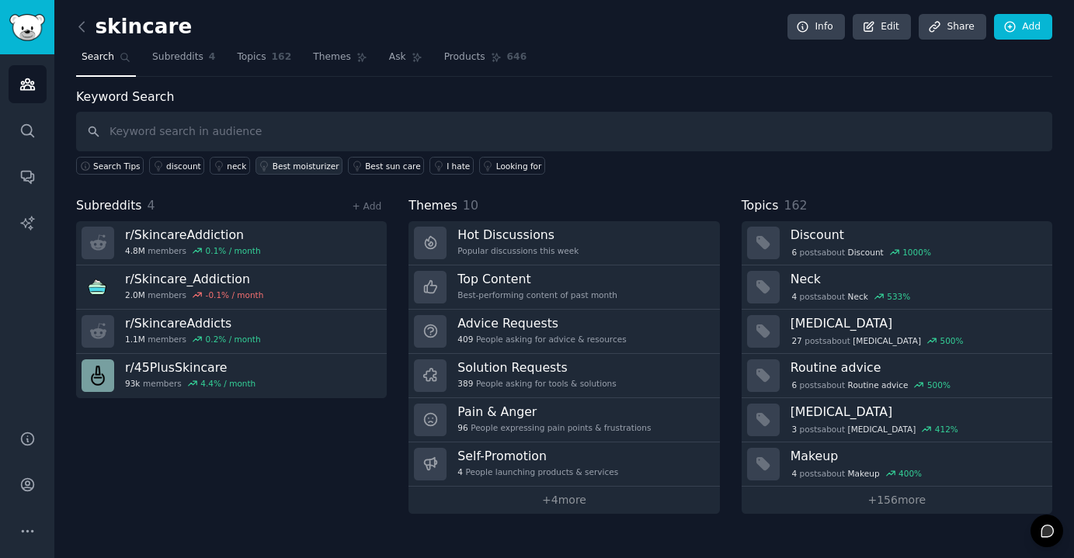
click at [318, 163] on div "Best moisturizer" at bounding box center [306, 166] width 67 height 11
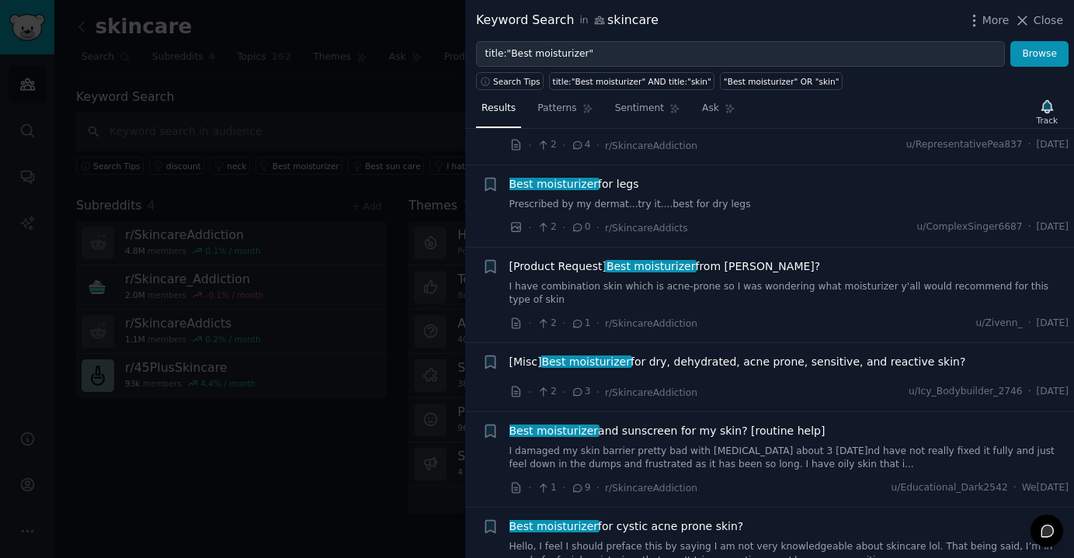
scroll to position [1272, 0]
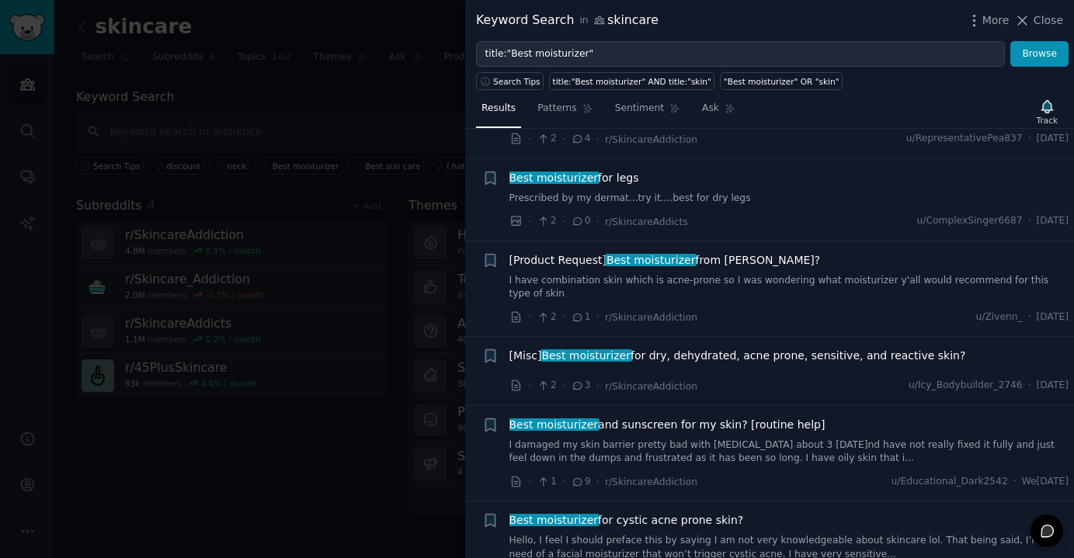
click at [378, 379] on div at bounding box center [537, 279] width 1074 height 558
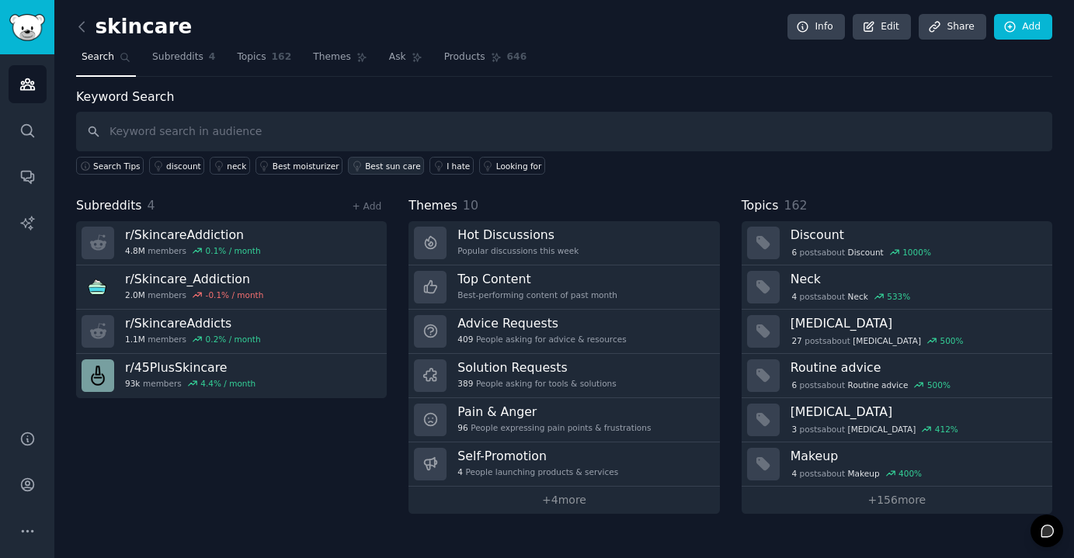
click at [377, 162] on div "Best sun care" at bounding box center [392, 166] width 55 height 11
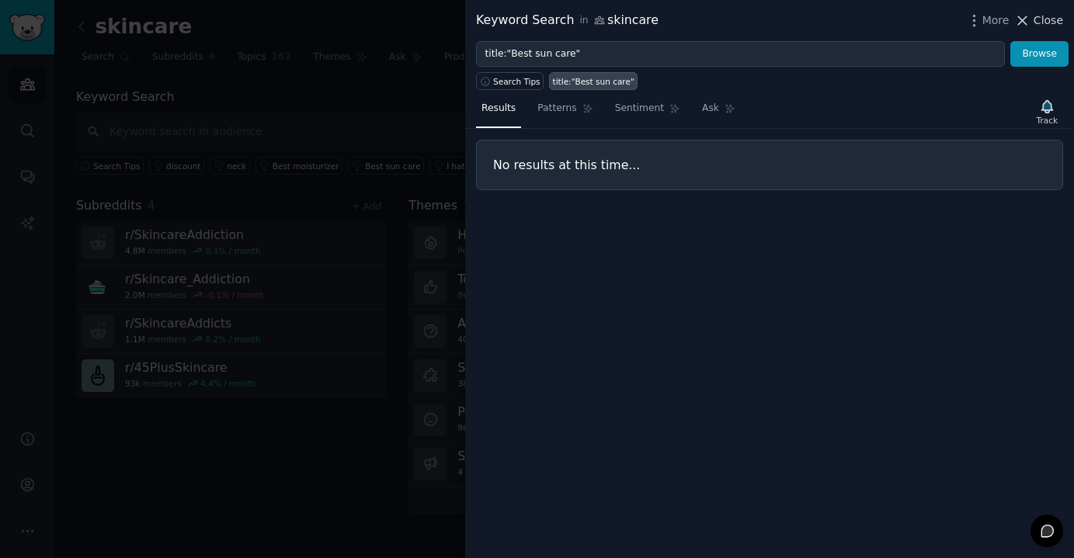
click at [930, 14] on icon at bounding box center [1022, 20] width 16 height 16
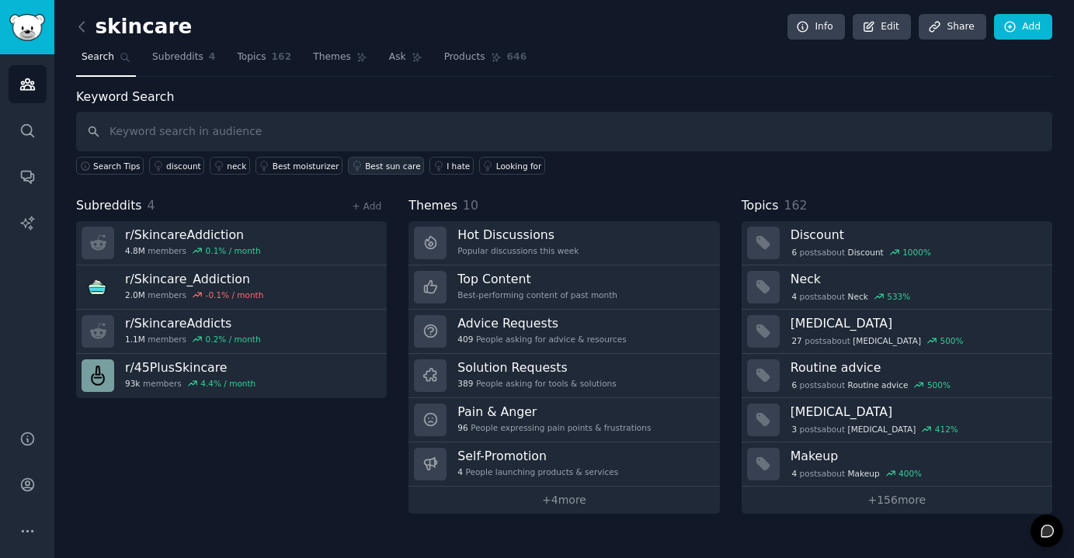
click at [388, 168] on div "Best sun care" at bounding box center [392, 166] width 55 height 11
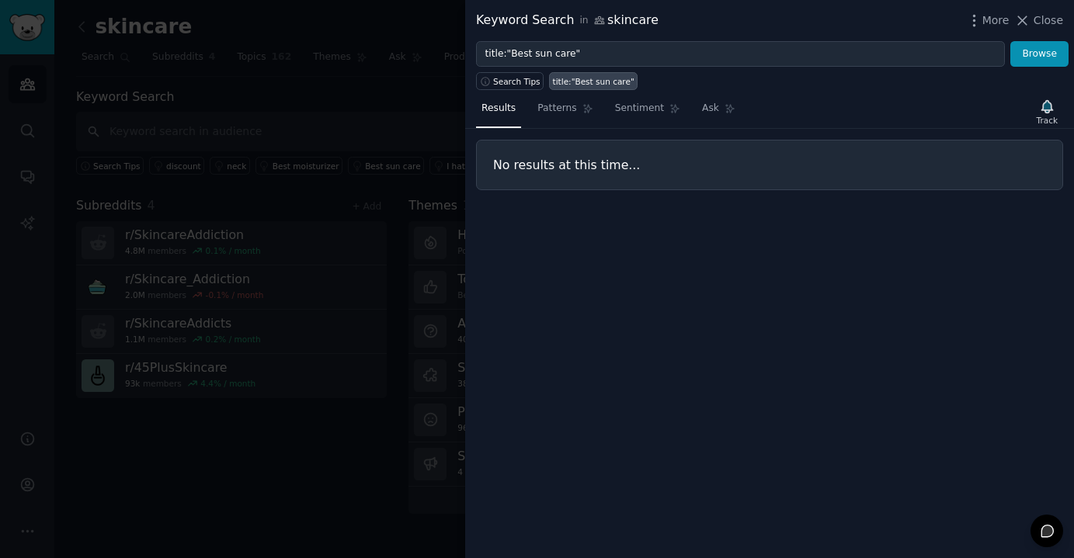
click at [570, 184] on div "No results at this time..." at bounding box center [769, 165] width 587 height 50
click at [558, 124] on link "Patterns" at bounding box center [565, 112] width 66 height 32
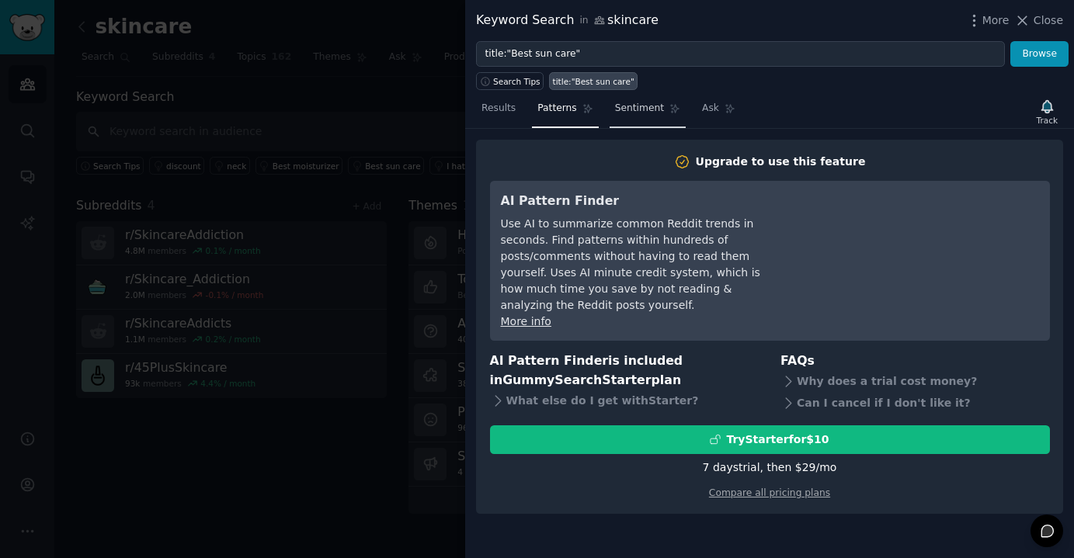
click at [638, 125] on link "Sentiment" at bounding box center [648, 112] width 76 height 32
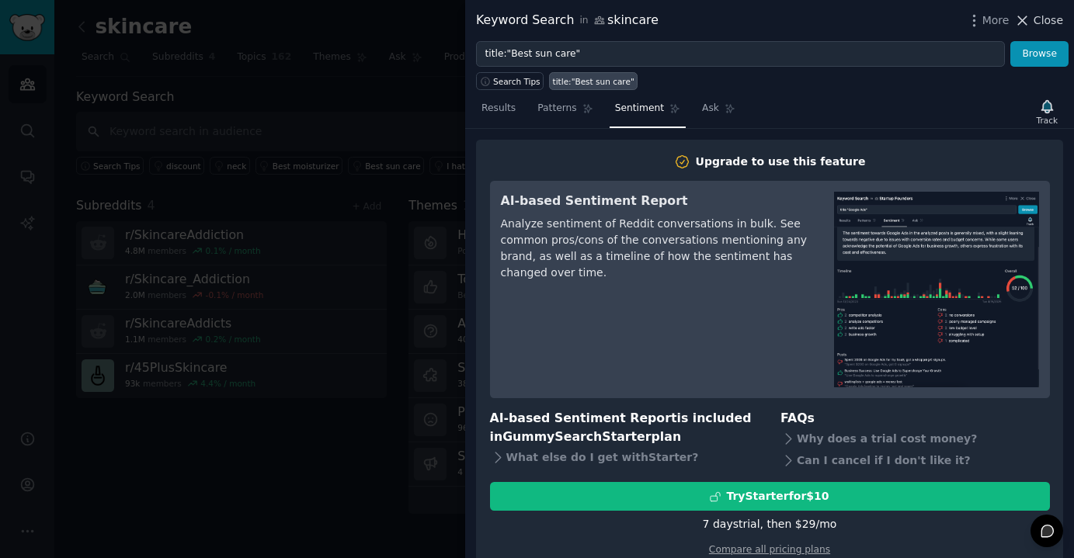
click at [930, 19] on span "Close" at bounding box center [1049, 20] width 30 height 16
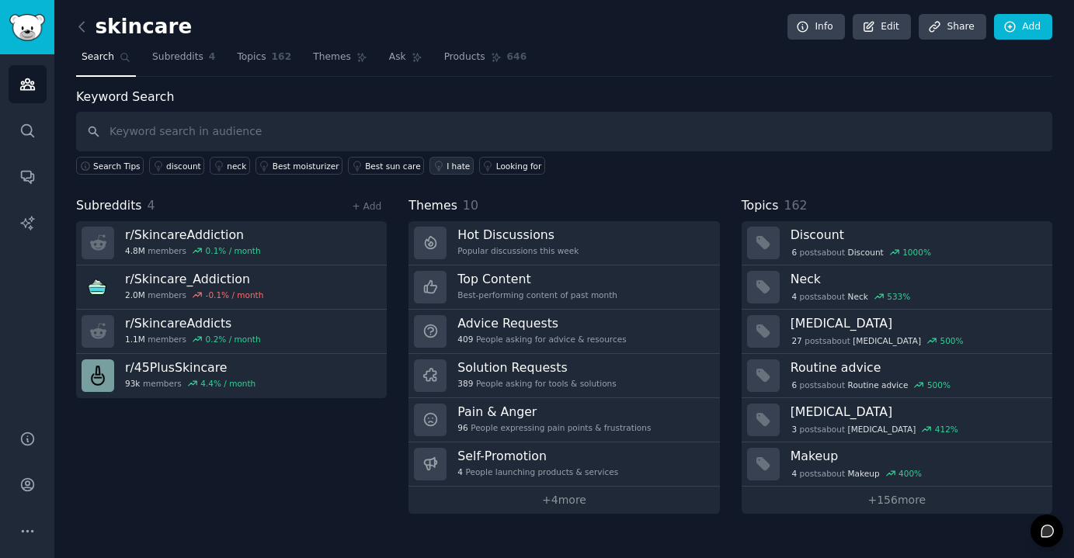
click at [450, 166] on div "I hate" at bounding box center [457, 166] width 23 height 11
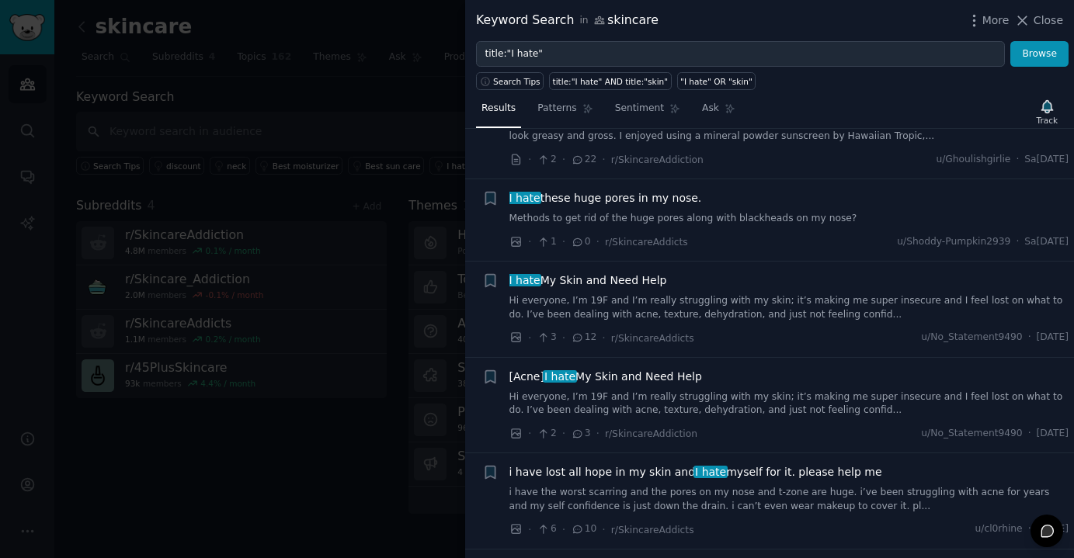
scroll to position [820, 0]
